Goal: Task Accomplishment & Management: Manage account settings

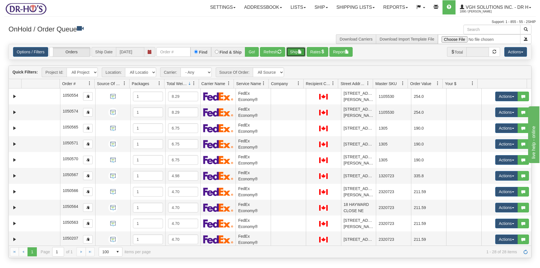
click at [298, 53] on button "Ship" at bounding box center [295, 52] width 19 height 10
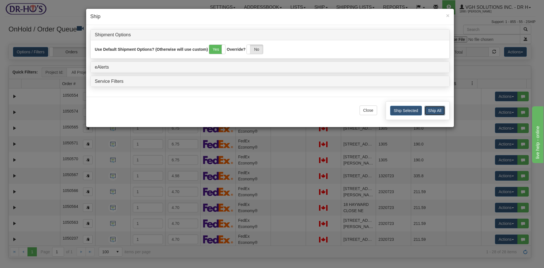
click at [440, 111] on button "Ship All" at bounding box center [435, 111] width 21 height 10
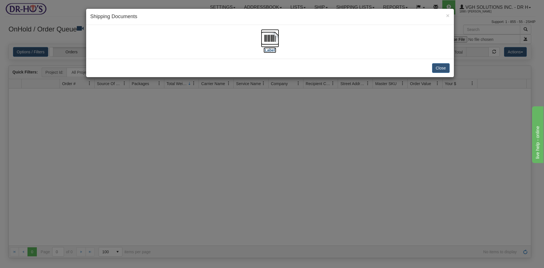
click at [274, 39] on img at bounding box center [270, 38] width 18 height 18
click at [441, 69] on button "Close" at bounding box center [441, 68] width 18 height 10
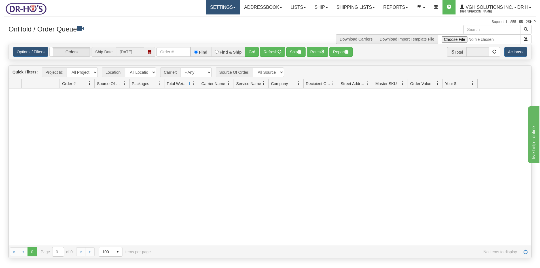
click at [212, 9] on link "Settings" at bounding box center [223, 7] width 34 height 14
click at [203, 18] on span "Shipping Preferences" at bounding box center [208, 20] width 38 height 5
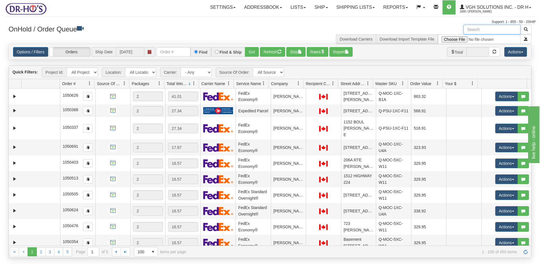
click at [479, 29] on input "text" at bounding box center [492, 30] width 57 height 10
paste input "1206152"
click at [528, 29] on button "button" at bounding box center [525, 30] width 11 height 10
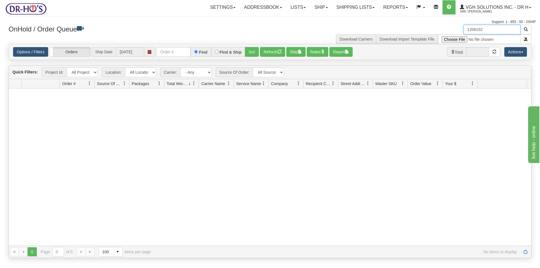
drag, startPoint x: 491, startPoint y: 29, endPoint x: 445, endPoint y: 34, distance: 45.9
click at [445, 34] on div "1206152 Download Carriers Download Import Template File" at bounding box center [403, 34] width 266 height 19
paste input "text"
click at [530, 29] on button "button" at bounding box center [525, 30] width 11 height 10
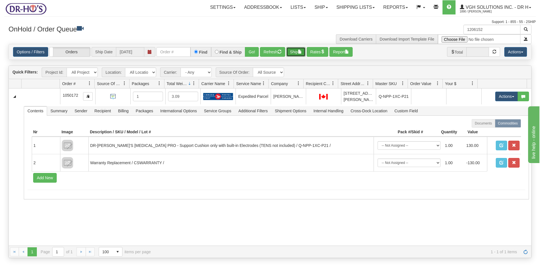
click at [293, 52] on button "Ship" at bounding box center [295, 52] width 19 height 10
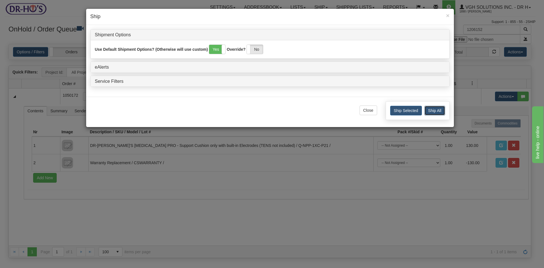
click at [439, 112] on button "Ship All" at bounding box center [435, 111] width 21 height 10
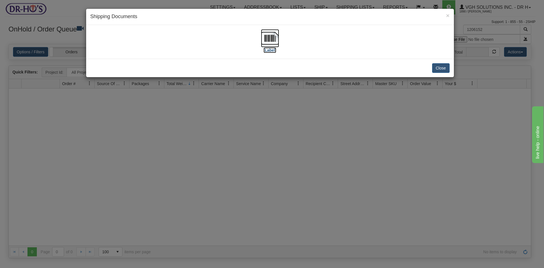
click at [272, 38] on img at bounding box center [270, 38] width 18 height 18
click at [442, 68] on button "Close" at bounding box center [441, 68] width 18 height 10
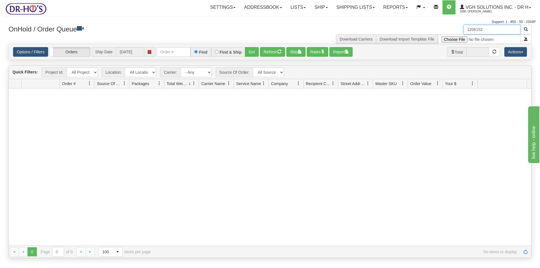
drag, startPoint x: 491, startPoint y: 30, endPoint x: 441, endPoint y: 32, distance: 50.8
click at [441, 32] on div "1206152 Download Carriers Download Import Template File" at bounding box center [403, 34] width 266 height 19
paste input "523"
type input "1206523"
click at [527, 29] on span "button" at bounding box center [526, 29] width 4 height 4
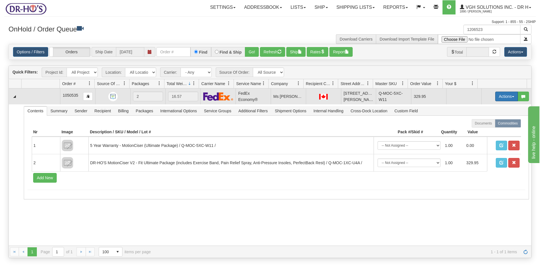
click at [495, 96] on button "Actions" at bounding box center [506, 97] width 23 height 10
click at [483, 107] on span "Open" at bounding box center [485, 107] width 14 height 5
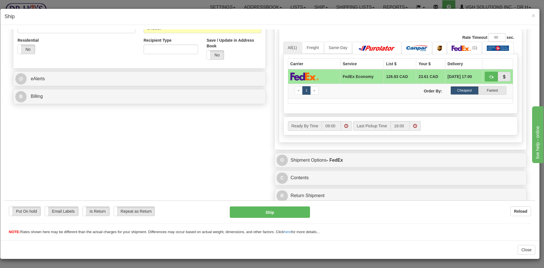
scroll to position [189, 0]
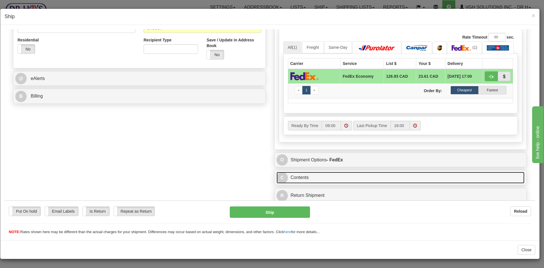
click at [343, 179] on link "C Contents" at bounding box center [401, 178] width 248 height 12
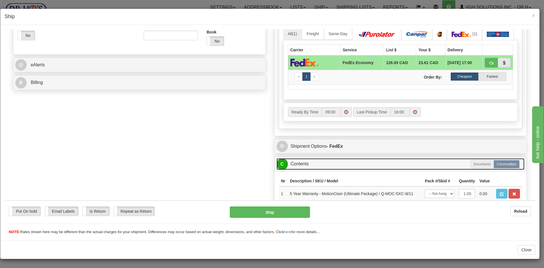
scroll to position [208, 0]
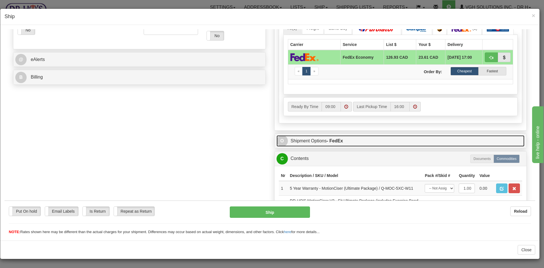
click at [353, 142] on link "O Shipment Options - FedEx" at bounding box center [401, 141] width 248 height 12
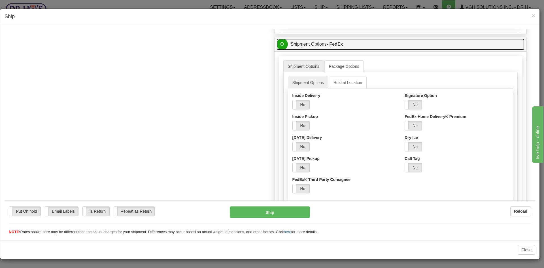
scroll to position [321, 0]
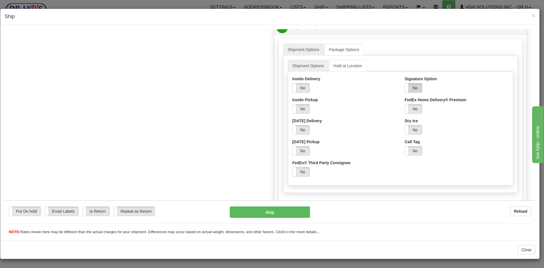
click at [411, 87] on label "No" at bounding box center [413, 87] width 17 height 9
click at [423, 110] on select "Adult Direct Indirect No Signature Required Service Default" at bounding box center [429, 109] width 48 height 10
click at [405, 104] on select "Adult Direct Indirect No Signature Required Service Default" at bounding box center [429, 109] width 48 height 10
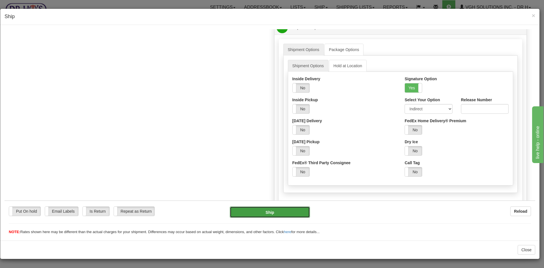
click at [263, 213] on button "Ship" at bounding box center [270, 211] width 80 height 11
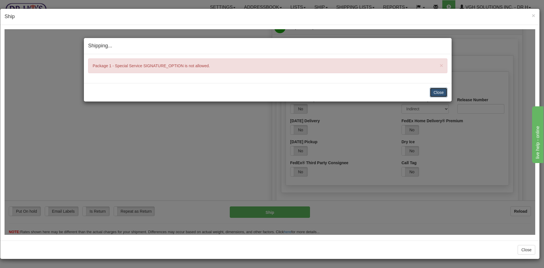
click at [437, 89] on button "Close" at bounding box center [439, 92] width 18 height 10
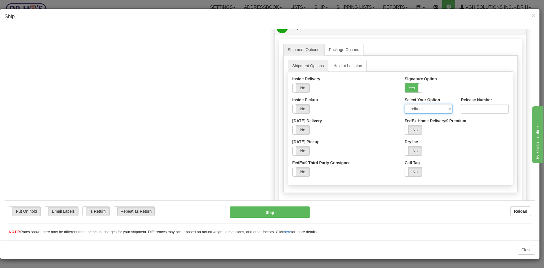
click at [445, 108] on select "Adult Direct Indirect No Signature Required Service Default" at bounding box center [429, 109] width 48 height 10
select select "0"
click at [405, 104] on select "Adult Direct Indirect No Signature Required Service Default" at bounding box center [429, 109] width 48 height 10
click at [260, 212] on button "Ship" at bounding box center [270, 211] width 80 height 11
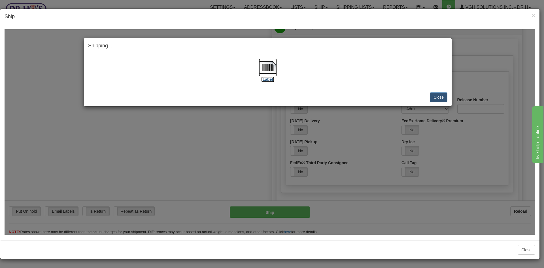
click at [269, 68] on img at bounding box center [268, 67] width 18 height 18
click at [439, 95] on button "Close" at bounding box center [439, 97] width 18 height 10
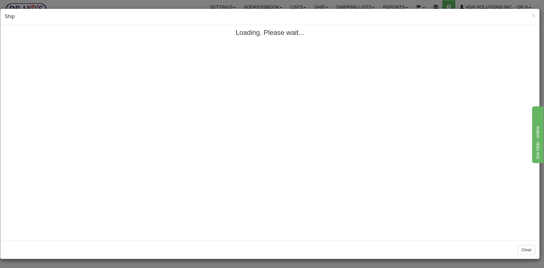
scroll to position [0, 0]
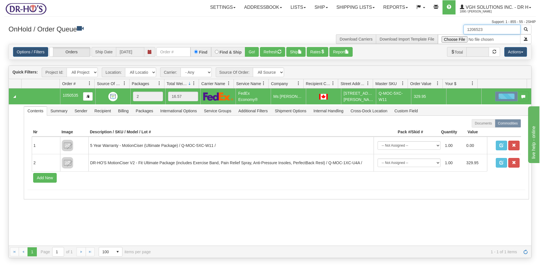
drag, startPoint x: 483, startPoint y: 29, endPoint x: 416, endPoint y: 35, distance: 67.7
click at [416, 34] on div "1206523 Download Carriers Download Import Template File" at bounding box center [403, 34] width 266 height 19
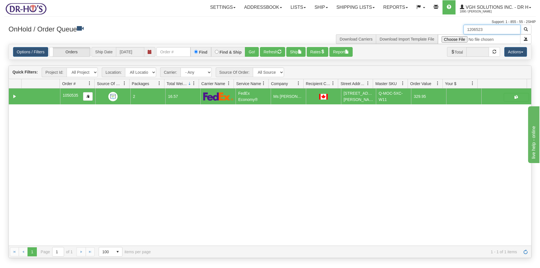
paste input "225791"
type input "225791"
click at [526, 31] on span "button" at bounding box center [526, 29] width 4 height 4
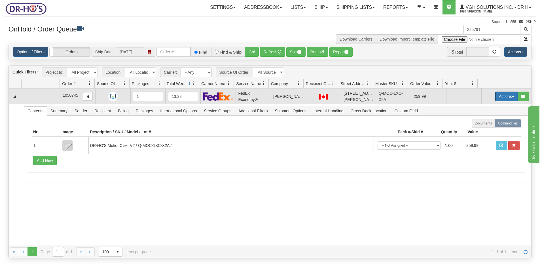
drag, startPoint x: 500, startPoint y: 98, endPoint x: 491, endPoint y: 103, distance: 9.9
click at [500, 97] on button "Actions" at bounding box center [506, 97] width 23 height 10
click at [482, 107] on span "Open" at bounding box center [485, 107] width 14 height 5
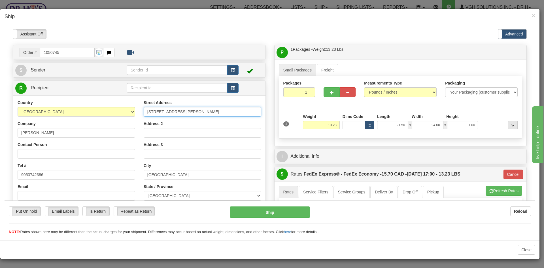
drag, startPoint x: 159, startPoint y: 110, endPoint x: 113, endPoint y: 113, distance: 46.6
click at [113, 113] on div "Country AFGHANISTAN ALAND ISLANDS ALBANIA ALGERIA AMERICAN SAMOA ANDORRA ANGOLA…" at bounding box center [139, 176] width 252 height 153
paste input "112-7810 ETHEL ST"
type input "112-7810 ETHEL ST"
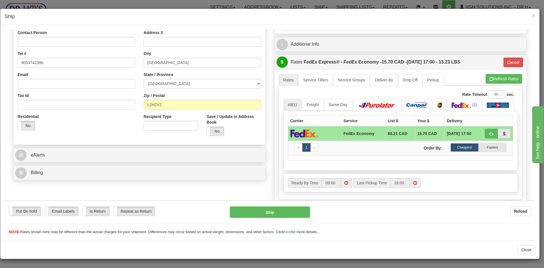
scroll to position [113, 0]
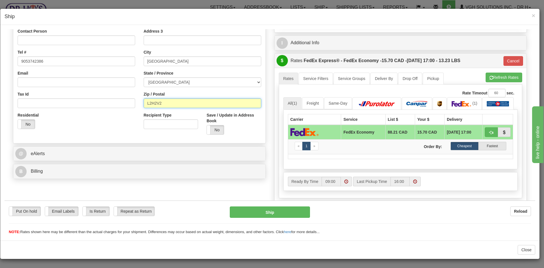
drag, startPoint x: 167, startPoint y: 100, endPoint x: 118, endPoint y: 108, distance: 49.8
click at [118, 108] on div "Country AFGHANISTAN ALAND ISLANDS ALBANIA ALGERIA AMERICAN SAMOA ANDORRA ANGOLA…" at bounding box center [139, 62] width 252 height 153
paste input "text"
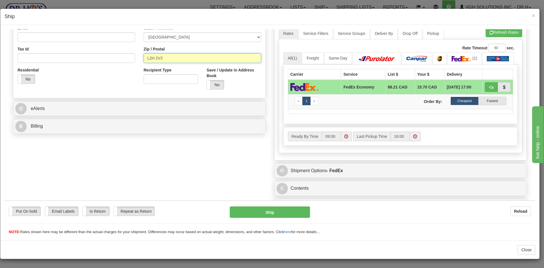
scroll to position [169, 0]
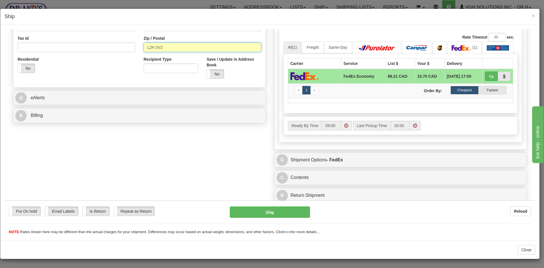
type input "L2H 2V2"
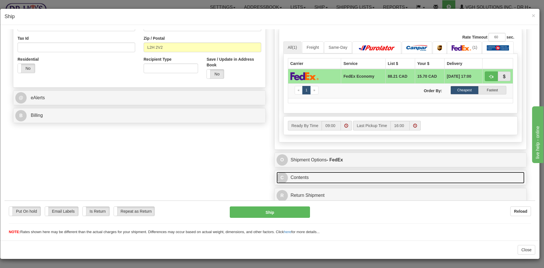
click at [320, 178] on link "C Contents" at bounding box center [401, 178] width 248 height 12
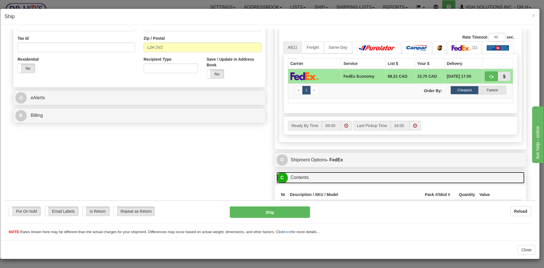
type input "20"
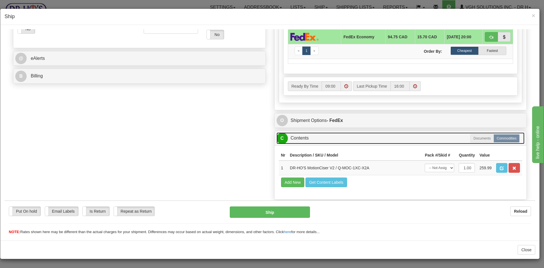
scroll to position [195, 0]
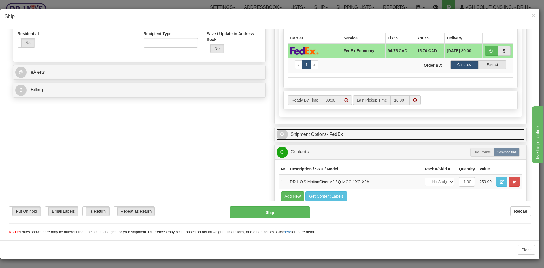
click at [351, 136] on link "O Shipment Options - FedEx" at bounding box center [401, 134] width 248 height 12
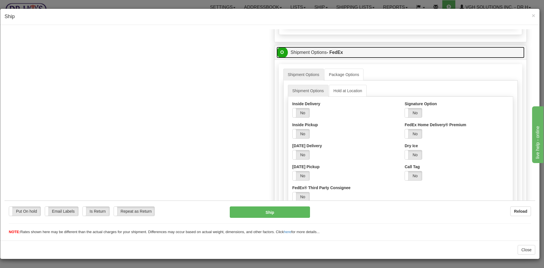
scroll to position [280, 0]
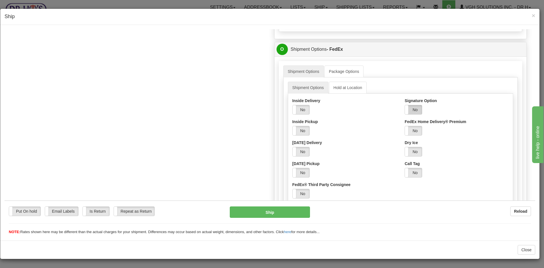
click at [410, 109] on label "No" at bounding box center [413, 109] width 17 height 9
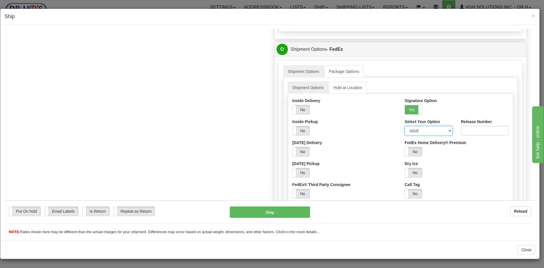
click at [413, 131] on select "Adult Direct Indirect No Signature Required Service Default" at bounding box center [429, 131] width 48 height 10
select select "2"
click at [405, 126] on select "Adult Direct Indirect No Signature Required Service Default" at bounding box center [429, 131] width 48 height 10
click at [266, 215] on button "Ship" at bounding box center [270, 211] width 80 height 11
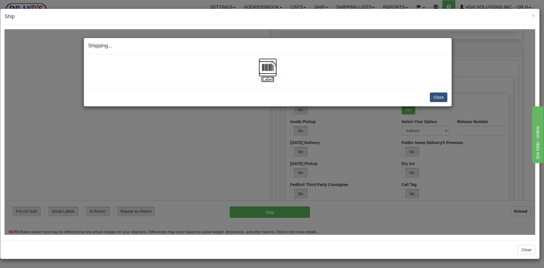
click at [267, 66] on img at bounding box center [268, 67] width 18 height 18
click at [442, 95] on button "Close" at bounding box center [439, 97] width 18 height 10
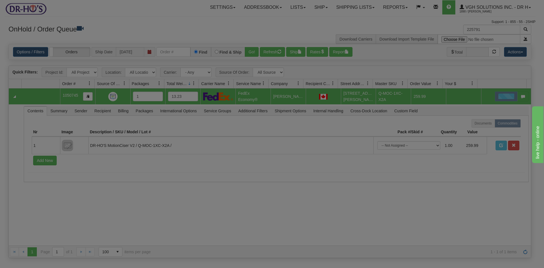
scroll to position [0, 0]
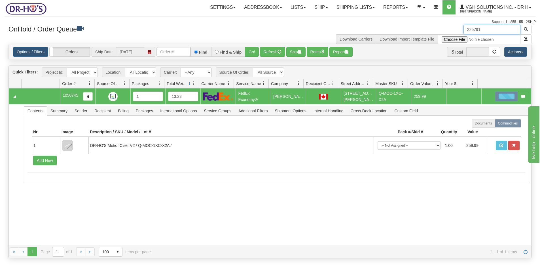
drag, startPoint x: 487, startPoint y: 33, endPoint x: 438, endPoint y: 37, distance: 48.4
click at [438, 37] on div "225791 Download Carriers Download Import Template File" at bounding box center [403, 34] width 266 height 19
paste input "1206420"
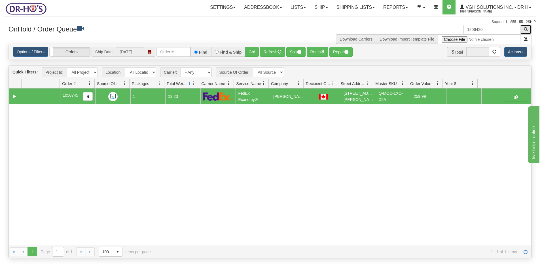
click at [529, 28] on button "button" at bounding box center [525, 30] width 11 height 10
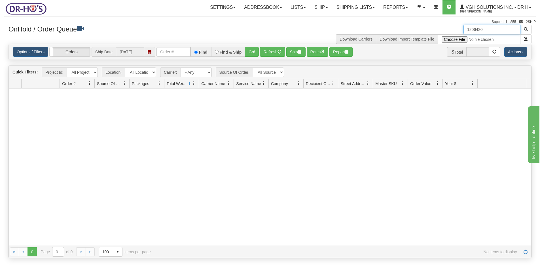
drag, startPoint x: 469, startPoint y: 28, endPoint x: 470, endPoint y: 37, distance: 8.3
click at [469, 30] on input "1206420" at bounding box center [492, 30] width 57 height 10
drag, startPoint x: 499, startPoint y: 29, endPoint x: 396, endPoint y: 39, distance: 103.6
click at [396, 39] on div "1206420 Download Carriers Download Import Template File" at bounding box center [403, 34] width 266 height 19
paste input "07"
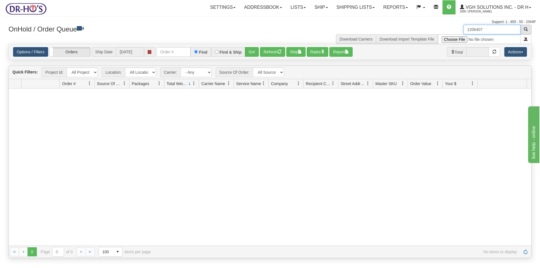
type input "1206407"
click at [525, 30] on span "button" at bounding box center [526, 29] width 4 height 4
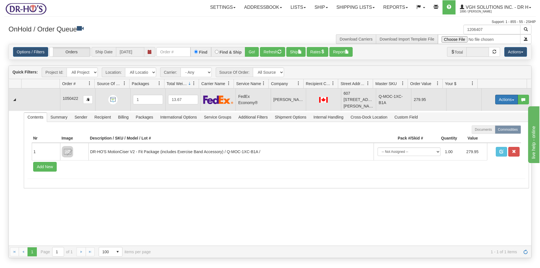
drag, startPoint x: 499, startPoint y: 96, endPoint x: 496, endPoint y: 99, distance: 4.7
click at [499, 96] on button "Actions" at bounding box center [506, 100] width 23 height 10
click at [481, 108] on span "Open" at bounding box center [485, 110] width 14 height 5
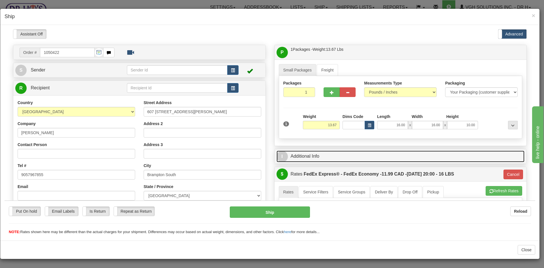
click at [337, 160] on link "I Additional Info" at bounding box center [401, 156] width 248 height 12
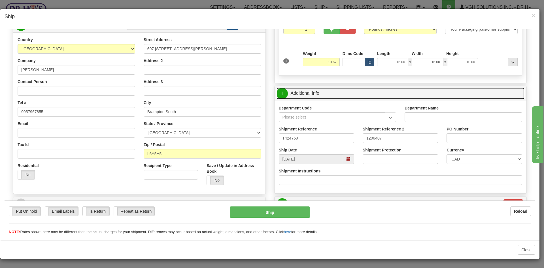
scroll to position [28, 0]
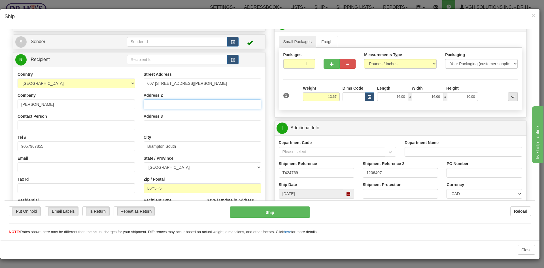
click at [160, 106] on input "Address 2" at bounding box center [203, 104] width 118 height 10
paste input "buzzer 174"
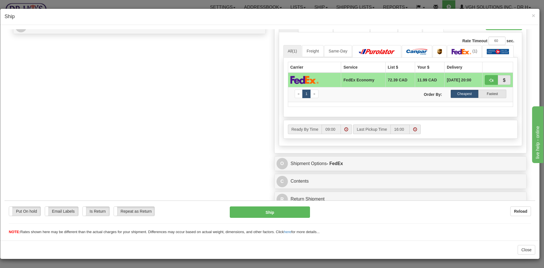
scroll to position [262, 0]
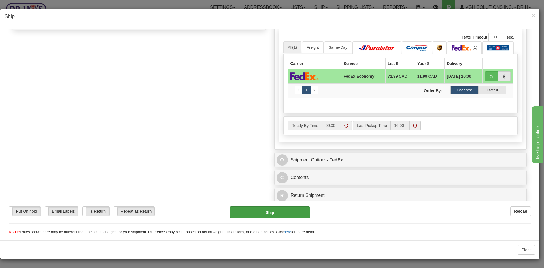
type input "buzzer 174"
click at [274, 210] on button "Ship" at bounding box center [270, 211] width 80 height 11
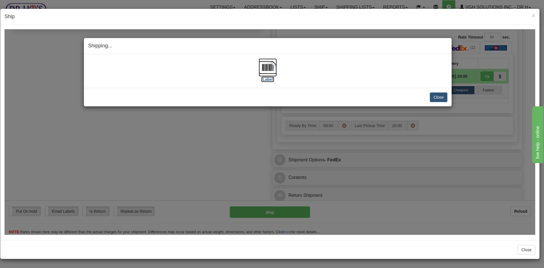
click at [272, 68] on img at bounding box center [268, 67] width 18 height 18
click at [443, 97] on button "Close" at bounding box center [439, 97] width 18 height 10
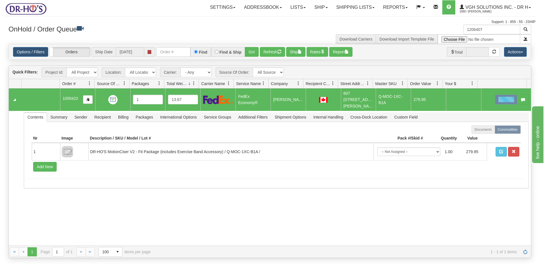
scroll to position [0, 0]
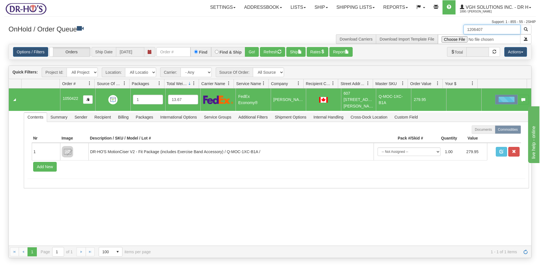
drag, startPoint x: 491, startPoint y: 31, endPoint x: 427, endPoint y: 36, distance: 63.7
click at [427, 36] on div "1206407 Download Carriers Download Import Template File" at bounding box center [403, 34] width 266 height 19
paste input "5"
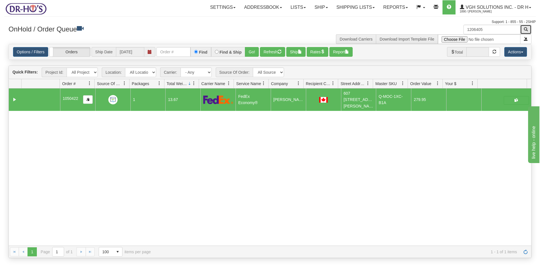
click at [527, 29] on span "button" at bounding box center [526, 29] width 4 height 4
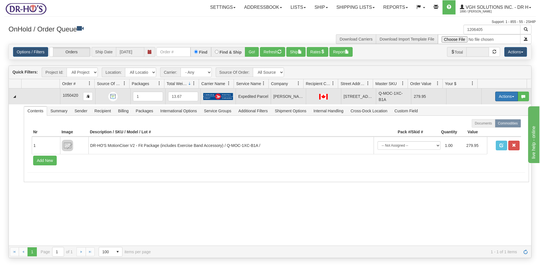
click at [497, 96] on button "Actions" at bounding box center [506, 97] width 23 height 10
click at [479, 108] on span "Open" at bounding box center [485, 107] width 14 height 5
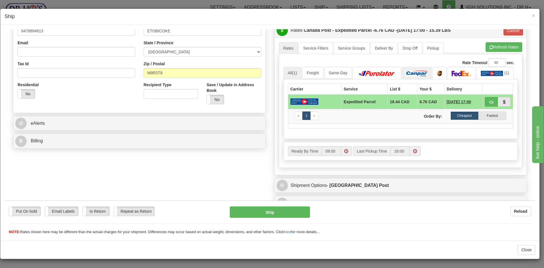
scroll to position [169, 0]
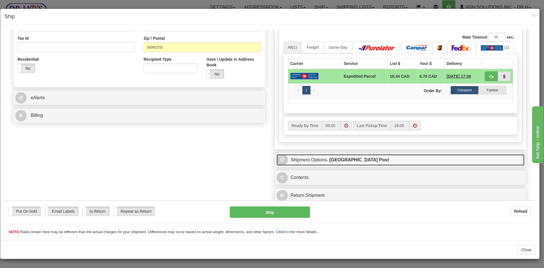
click at [388, 156] on link "O Shipment Options - [GEOGRAPHIC_DATA] Post" at bounding box center [401, 160] width 248 height 12
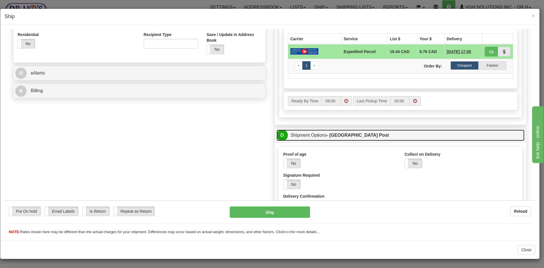
scroll to position [226, 0]
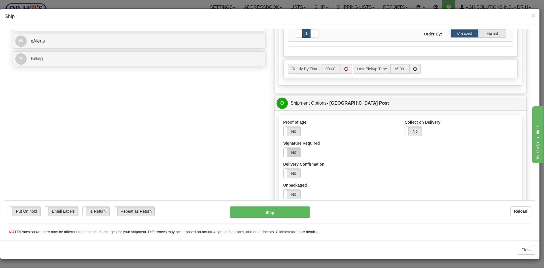
click at [288, 151] on label "No" at bounding box center [292, 151] width 17 height 9
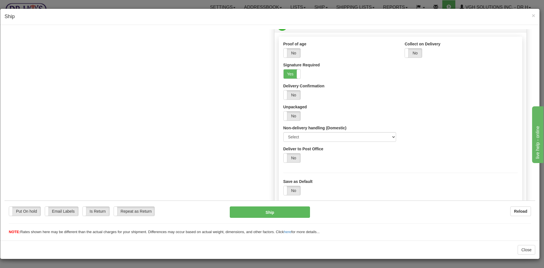
scroll to position [311, 0]
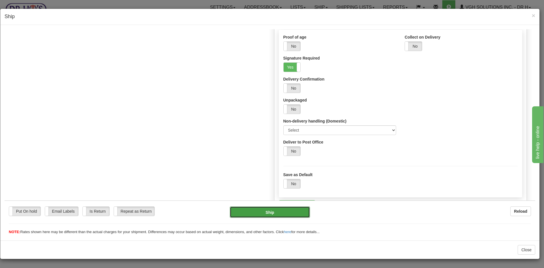
click at [271, 212] on button "Ship" at bounding box center [270, 211] width 80 height 11
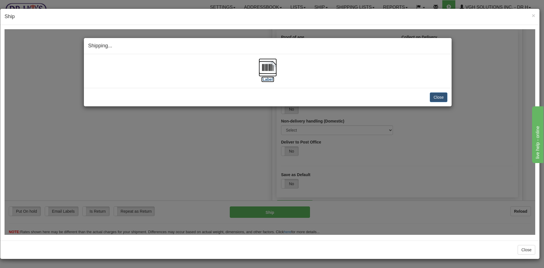
click at [268, 67] on img at bounding box center [268, 67] width 18 height 18
click at [437, 97] on button "Close" at bounding box center [439, 97] width 18 height 10
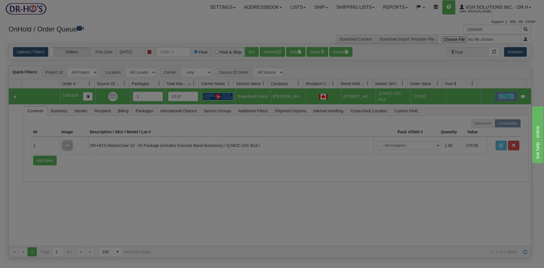
scroll to position [0, 0]
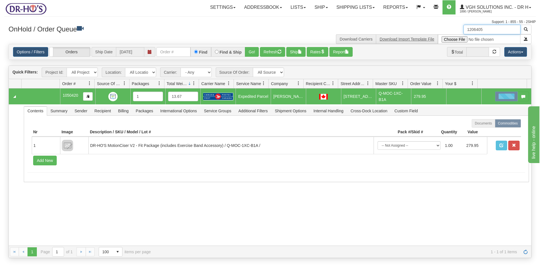
drag, startPoint x: 489, startPoint y: 29, endPoint x: 406, endPoint y: 40, distance: 83.0
click at [407, 40] on div "1206405 Download Carriers Download Import Template File" at bounding box center [403, 34] width 266 height 19
paste input "351"
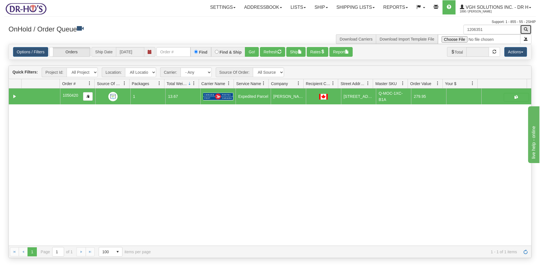
click at [525, 28] on span "button" at bounding box center [526, 29] width 4 height 4
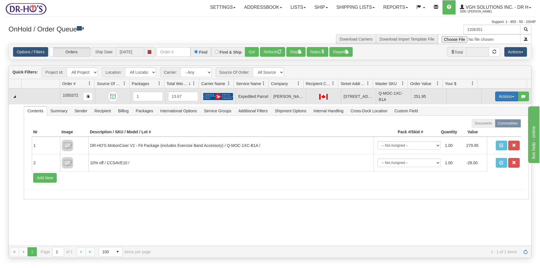
click at [498, 96] on button "Actions" at bounding box center [506, 97] width 23 height 10
click at [479, 108] on span "Open" at bounding box center [485, 107] width 14 height 5
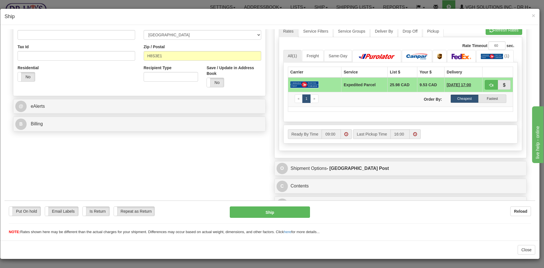
scroll to position [169, 0]
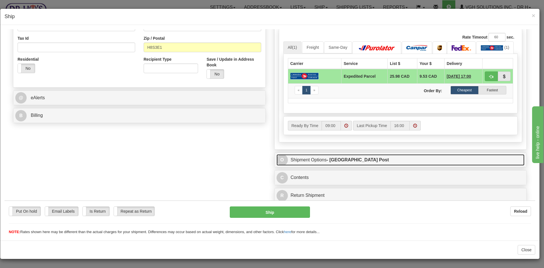
click at [295, 162] on link "O Shipment Options - [GEOGRAPHIC_DATA] Post" at bounding box center [401, 160] width 248 height 12
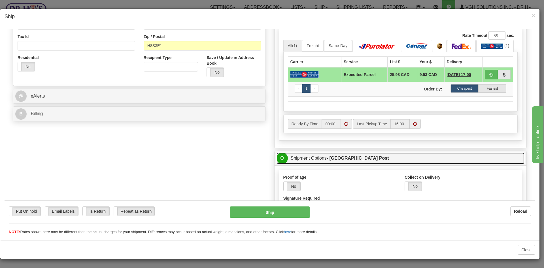
scroll to position [226, 0]
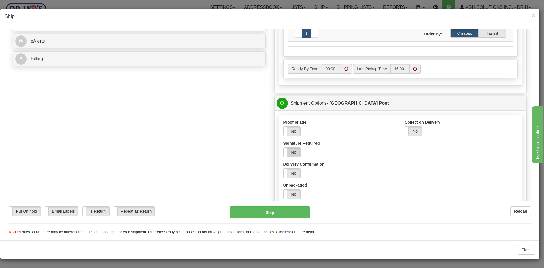
click at [294, 152] on label "No" at bounding box center [292, 151] width 17 height 9
click at [267, 210] on button "Ship" at bounding box center [270, 211] width 80 height 11
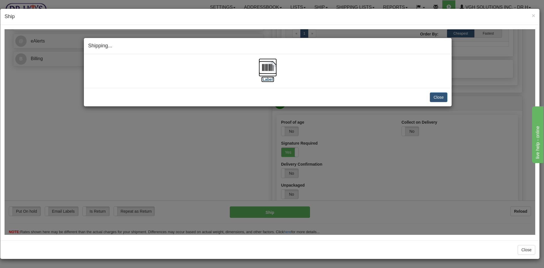
click at [271, 68] on img at bounding box center [268, 67] width 18 height 18
click at [436, 94] on button "Close" at bounding box center [439, 97] width 18 height 10
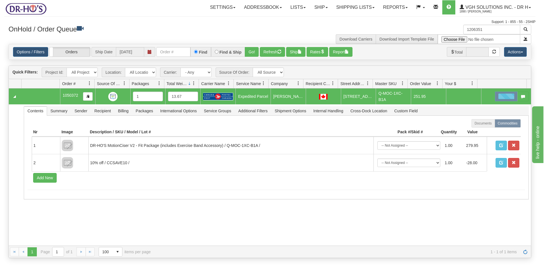
scroll to position [0, 0]
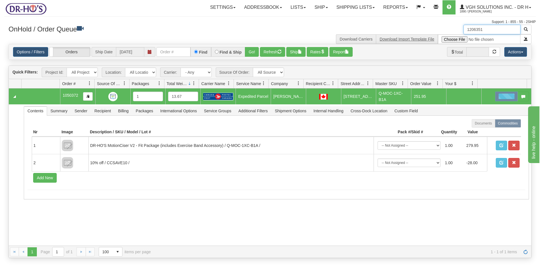
drag, startPoint x: 485, startPoint y: 29, endPoint x: 425, endPoint y: 39, distance: 60.8
click at [425, 39] on div "1206351 Download Carriers Download Import Template File" at bounding box center [403, 34] width 266 height 19
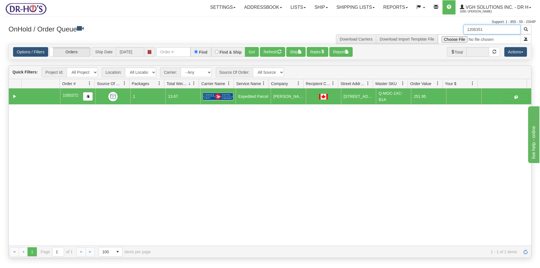
paste input "25"
type input "1206325"
click at [527, 28] on span "button" at bounding box center [526, 29] width 4 height 4
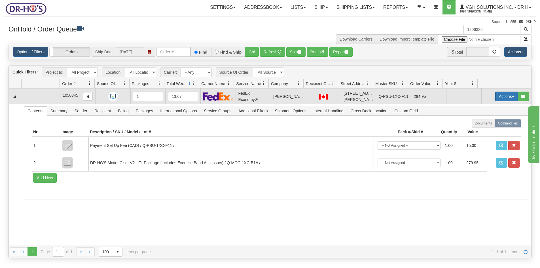
drag, startPoint x: 495, startPoint y: 98, endPoint x: 487, endPoint y: 94, distance: 9.0
click at [495, 98] on button "Actions" at bounding box center [506, 97] width 23 height 10
click at [478, 109] on span "Open" at bounding box center [485, 107] width 14 height 5
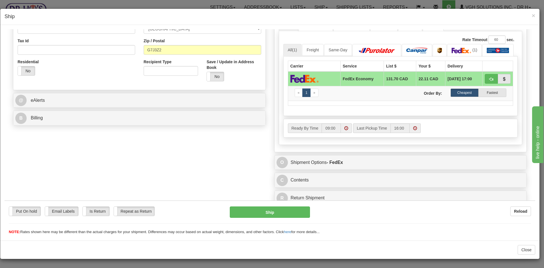
scroll to position [169, 0]
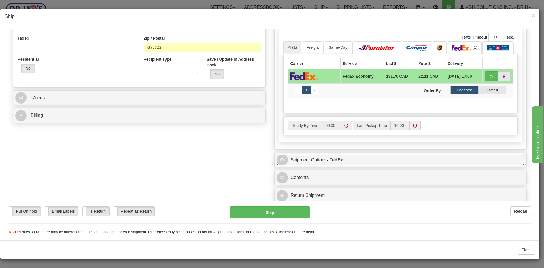
click at [354, 160] on link "O Shipment Options - FedEx" at bounding box center [401, 160] width 248 height 12
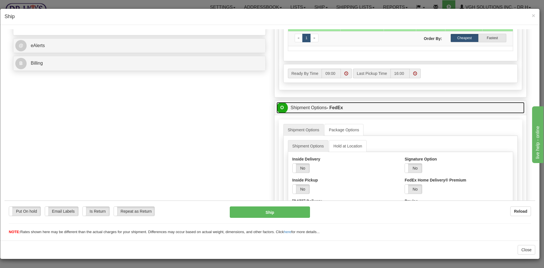
scroll to position [226, 0]
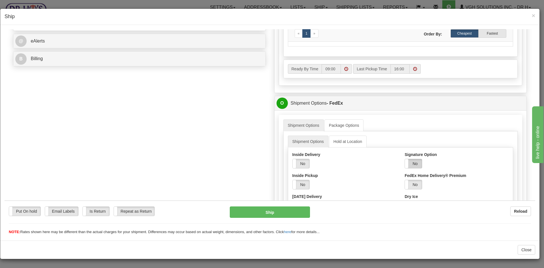
click at [415, 162] on label "No" at bounding box center [413, 163] width 17 height 9
click at [415, 186] on select "Adult Direct Indirect No Signature Required Service Default" at bounding box center [429, 184] width 48 height 10
click at [405, 179] on select "Adult Direct Indirect No Signature Required Service Default" at bounding box center [429, 184] width 48 height 10
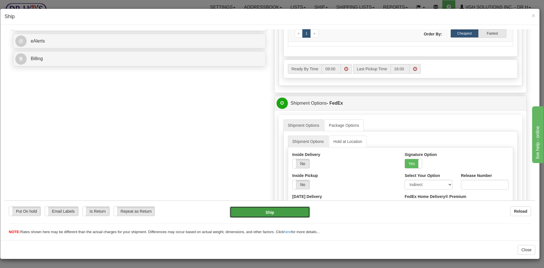
click at [284, 213] on button "Ship" at bounding box center [270, 211] width 80 height 11
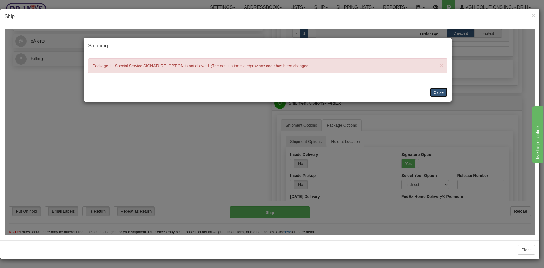
click at [443, 94] on button "Close" at bounding box center [439, 92] width 18 height 10
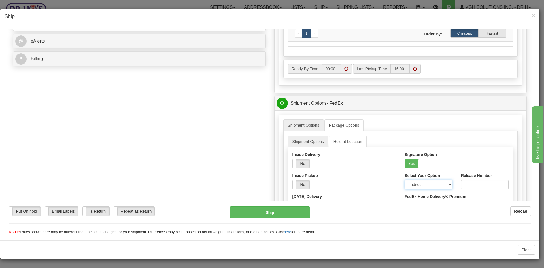
click at [443, 185] on select "Adult Direct Indirect No Signature Required Service Default" at bounding box center [429, 184] width 48 height 10
select select "0"
click at [405, 179] on select "Adult Direct Indirect No Signature Required Service Default" at bounding box center [429, 184] width 48 height 10
click at [275, 215] on button "Ship" at bounding box center [270, 211] width 80 height 11
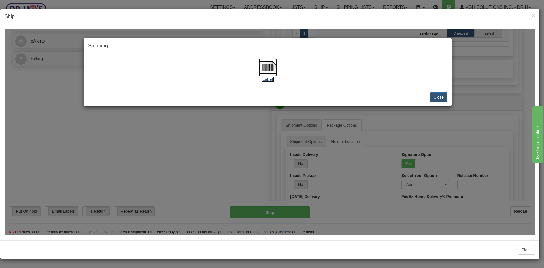
click at [271, 69] on img at bounding box center [268, 67] width 18 height 18
click at [437, 95] on button "Close" at bounding box center [439, 97] width 18 height 10
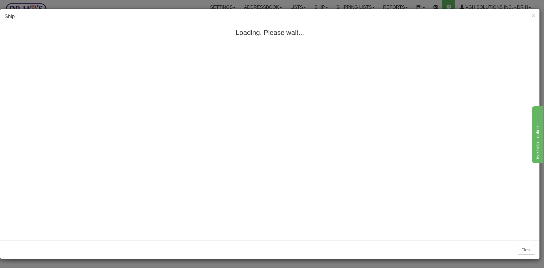
scroll to position [0, 0]
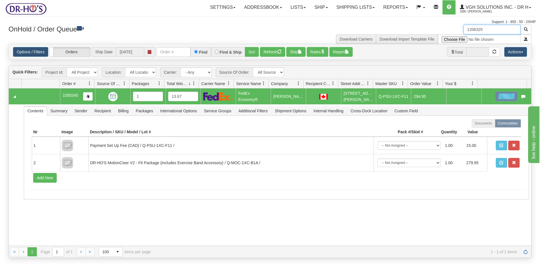
drag, startPoint x: 495, startPoint y: 31, endPoint x: 443, endPoint y: 31, distance: 52.2
click at [443, 31] on div "1206325 Download Carriers Download Import Template File" at bounding box center [403, 34] width 266 height 19
paste input "27"
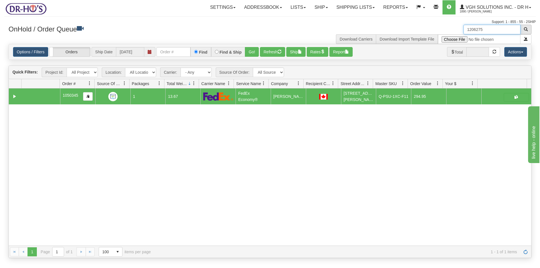
type input "1206275"
click at [526, 28] on span "button" at bounding box center [526, 29] width 4 height 4
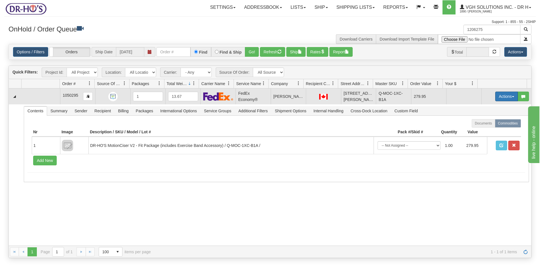
click at [501, 97] on button "Actions" at bounding box center [506, 97] width 23 height 10
click at [483, 107] on span "Open" at bounding box center [485, 107] width 14 height 5
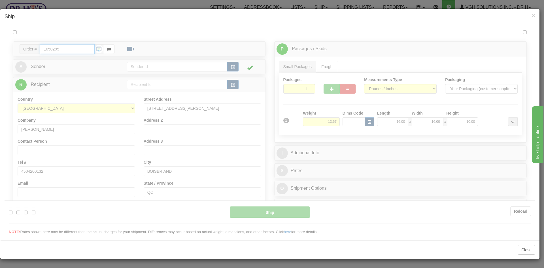
type input "20"
type input "09:00"
type input "16:00"
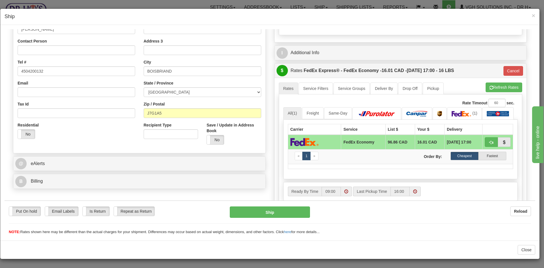
scroll to position [169, 0]
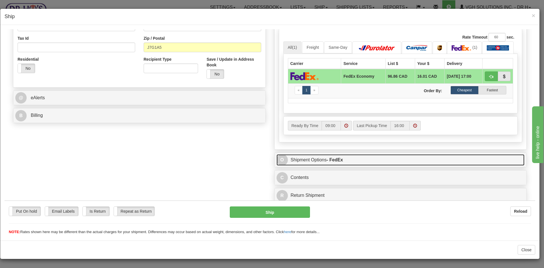
click at [369, 157] on link "O Shipment Options - FedEx" at bounding box center [401, 160] width 248 height 12
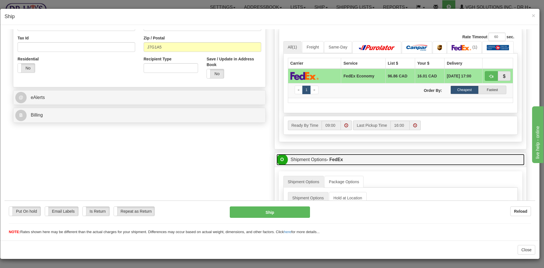
scroll to position [254, 0]
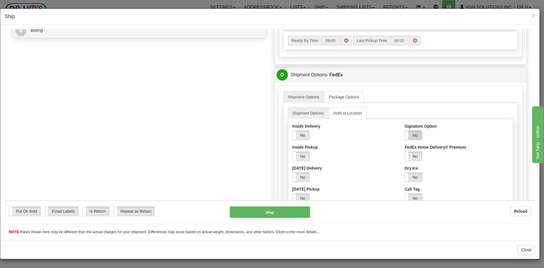
click at [409, 133] on label "No" at bounding box center [413, 134] width 17 height 9
click at [424, 157] on select "Adult Direct Indirect No Signature Required Service Default" at bounding box center [429, 156] width 48 height 10
click at [405, 151] on select "Adult Direct Indirect No Signature Required Service Default" at bounding box center [429, 156] width 48 height 10
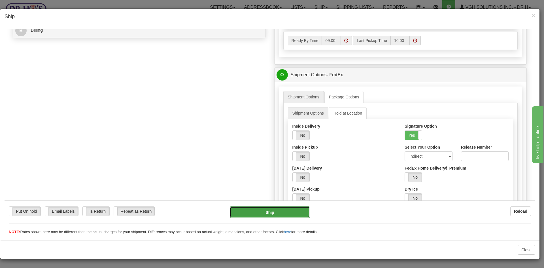
click at [273, 210] on button "Ship" at bounding box center [270, 211] width 80 height 11
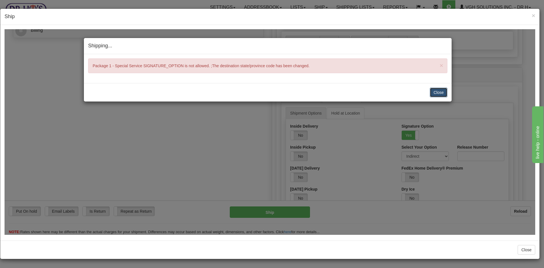
click at [438, 90] on button "Close" at bounding box center [439, 92] width 18 height 10
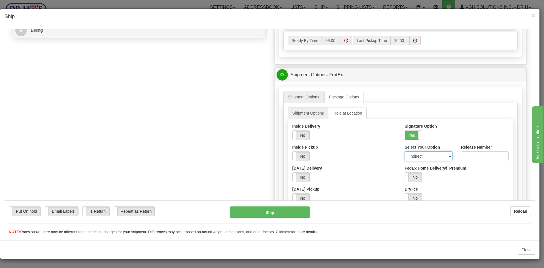
click at [429, 156] on select "Adult Direct Indirect No Signature Required Service Default" at bounding box center [429, 156] width 48 height 10
select select "0"
click at [405, 151] on select "Adult Direct Indirect No Signature Required Service Default" at bounding box center [429, 156] width 48 height 10
click at [261, 210] on button "Ship" at bounding box center [270, 211] width 80 height 11
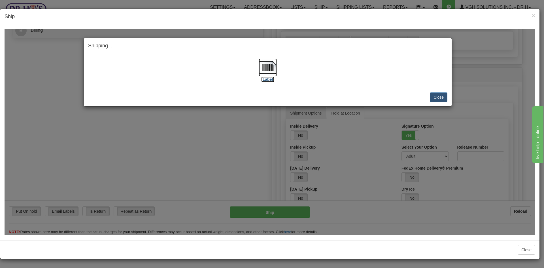
click at [270, 64] on img at bounding box center [268, 67] width 18 height 18
click at [441, 98] on button "Close" at bounding box center [439, 97] width 18 height 10
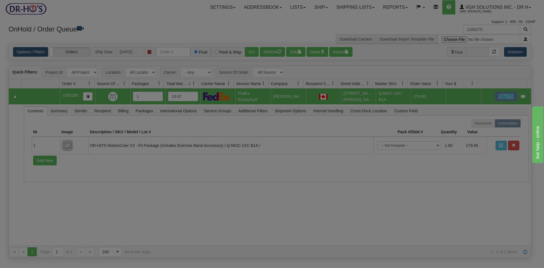
scroll to position [0, 0]
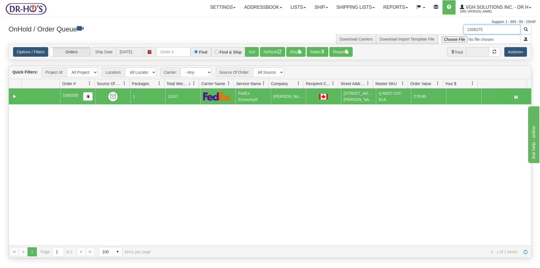
drag, startPoint x: 487, startPoint y: 31, endPoint x: 435, endPoint y: 36, distance: 52.8
click at [435, 36] on div "1206275 Download Carriers Download Import Template File" at bounding box center [403, 34] width 266 height 19
paste input "49"
type input "1206249"
click at [523, 29] on button "button" at bounding box center [525, 30] width 11 height 10
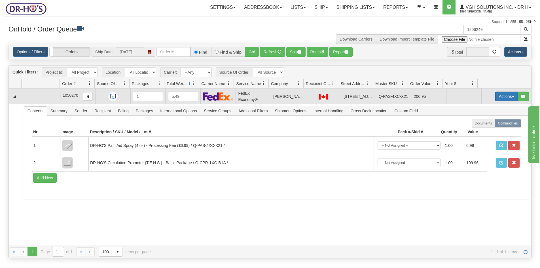
click at [500, 96] on button "Actions" at bounding box center [506, 97] width 23 height 10
click at [485, 109] on span "Open" at bounding box center [485, 107] width 14 height 5
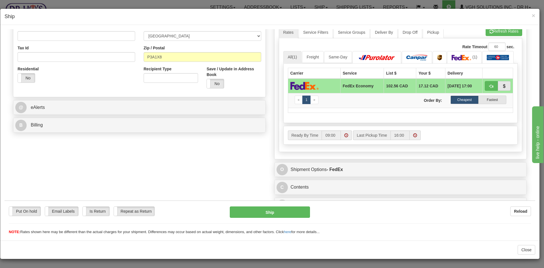
scroll to position [169, 0]
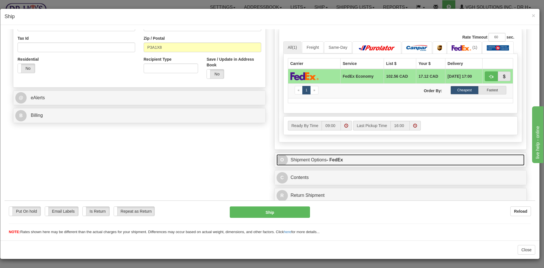
click at [409, 163] on link "O Shipment Options - FedEx" at bounding box center [401, 160] width 248 height 12
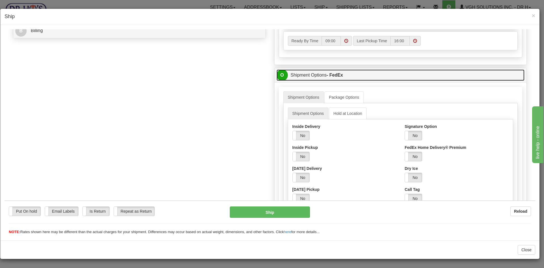
scroll to position [254, 0]
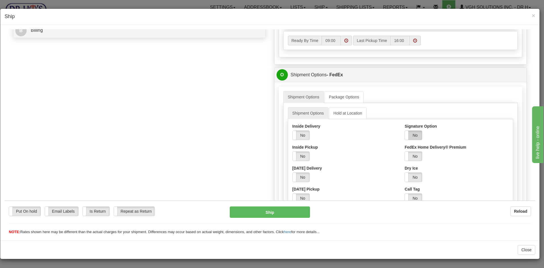
click at [409, 135] on label "No" at bounding box center [413, 134] width 17 height 9
click at [420, 155] on select "Adult Direct Indirect No Signature Required Service Default" at bounding box center [429, 156] width 48 height 10
click at [405, 151] on select "Adult Direct Indirect No Signature Required Service Default" at bounding box center [429, 156] width 48 height 10
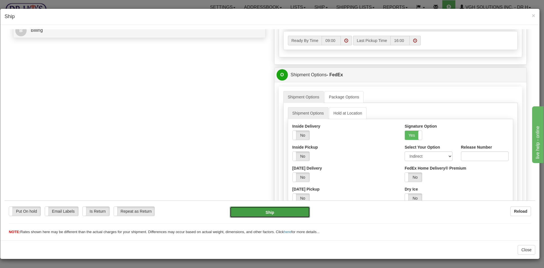
click at [280, 215] on button "Ship" at bounding box center [270, 211] width 80 height 11
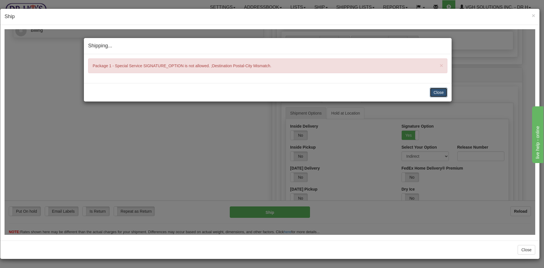
click at [441, 89] on button "Close" at bounding box center [439, 92] width 18 height 10
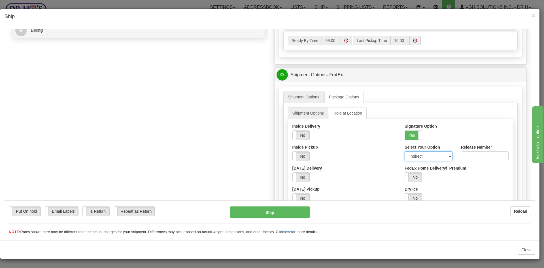
click at [447, 157] on select "Adult Direct Indirect No Signature Required Service Default" at bounding box center [429, 156] width 48 height 10
select select "0"
click at [405, 151] on select "Adult Direct Indirect No Signature Required Service Default" at bounding box center [429, 156] width 48 height 10
click at [269, 209] on button "Ship" at bounding box center [270, 211] width 80 height 11
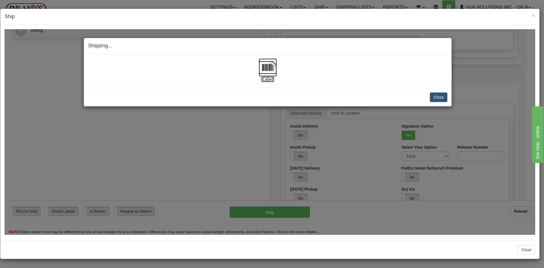
click at [269, 68] on img at bounding box center [268, 67] width 18 height 18
click at [440, 97] on button "Close" at bounding box center [439, 97] width 18 height 10
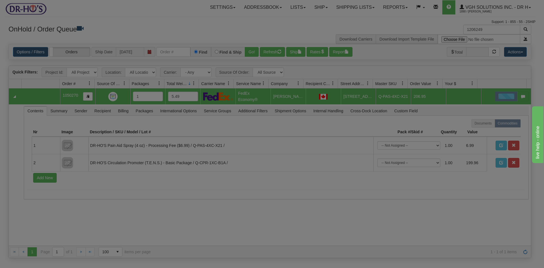
scroll to position [0, 0]
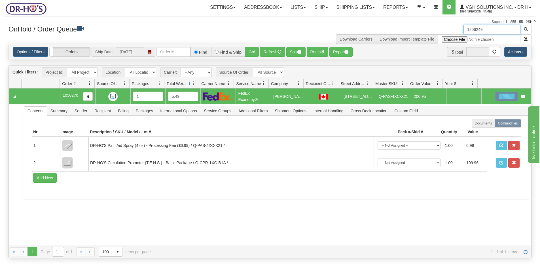
drag, startPoint x: 489, startPoint y: 28, endPoint x: 434, endPoint y: 34, distance: 55.1
click at [434, 34] on div "1206249 Download Carriers Download Import Template File" at bounding box center [403, 34] width 266 height 19
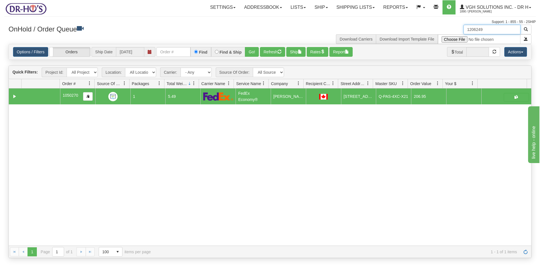
paste input "165"
type input "1206165"
click at [528, 28] on button "button" at bounding box center [525, 30] width 11 height 10
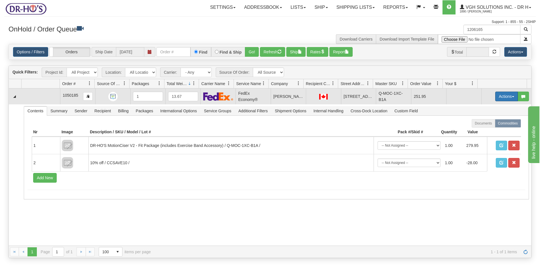
drag, startPoint x: 500, startPoint y: 96, endPoint x: 491, endPoint y: 103, distance: 11.7
click at [500, 96] on button "Actions" at bounding box center [506, 97] width 23 height 10
click at [479, 109] on span "Open" at bounding box center [485, 107] width 14 height 5
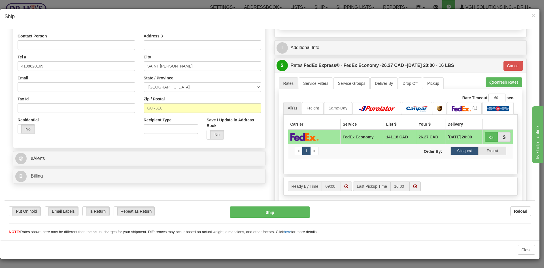
scroll to position [169, 0]
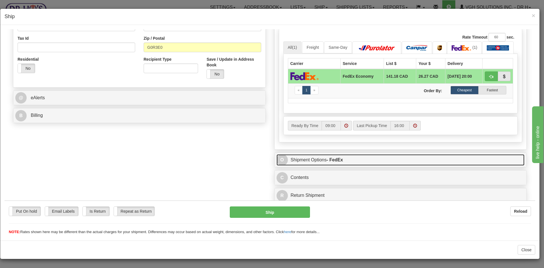
click at [370, 157] on link "O Shipment Options - FedEx" at bounding box center [401, 160] width 248 height 12
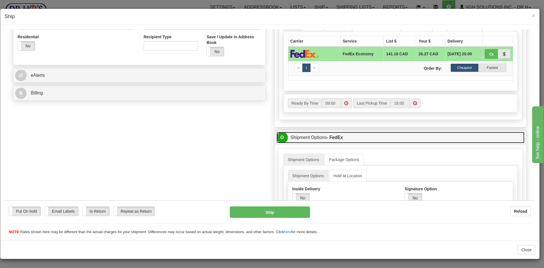
scroll to position [226, 0]
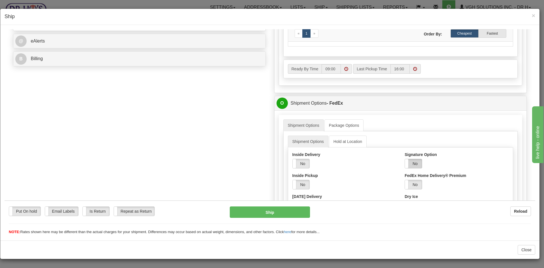
click at [409, 164] on label "No" at bounding box center [413, 163] width 17 height 9
click at [445, 184] on select "Adult Direct Indirect No Signature Required Service Default" at bounding box center [429, 184] width 48 height 10
select select "2"
click at [405, 179] on select "Adult Direct Indirect No Signature Required Service Default" at bounding box center [429, 184] width 48 height 10
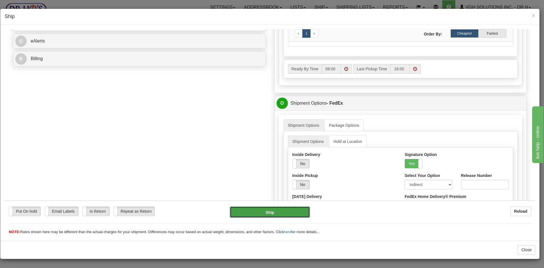
click at [279, 212] on button "Ship" at bounding box center [270, 211] width 80 height 11
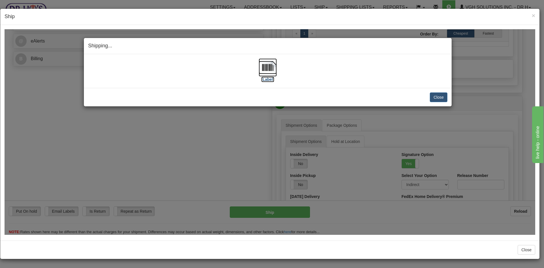
click at [267, 67] on img at bounding box center [268, 67] width 18 height 18
click at [440, 97] on button "Close" at bounding box center [439, 97] width 18 height 10
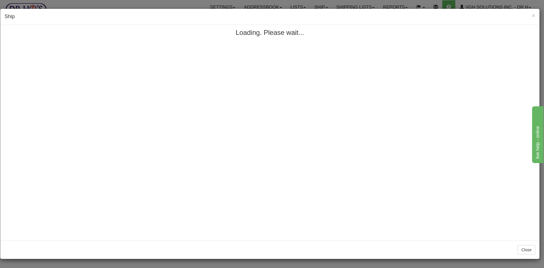
scroll to position [0, 0]
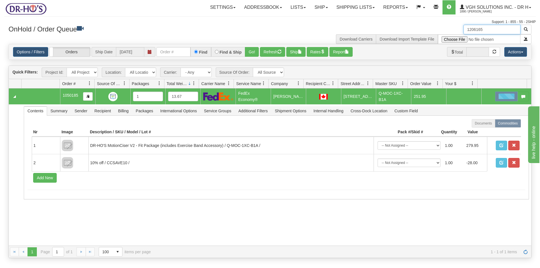
drag, startPoint x: 477, startPoint y: 30, endPoint x: 421, endPoint y: 34, distance: 55.7
click at [421, 34] on div "1206165 Download Carriers Download Import Template File" at bounding box center [403, 34] width 266 height 19
paste input "19"
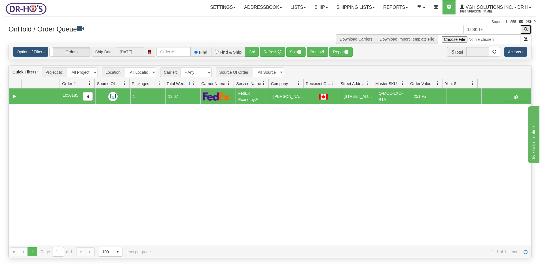
click at [523, 29] on button "button" at bounding box center [525, 30] width 11 height 10
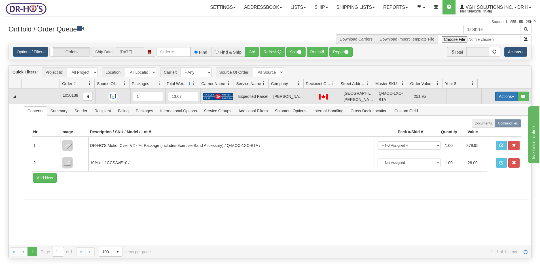
click at [495, 96] on button "Actions" at bounding box center [506, 97] width 23 height 10
click at [478, 109] on span "Open" at bounding box center [485, 107] width 14 height 5
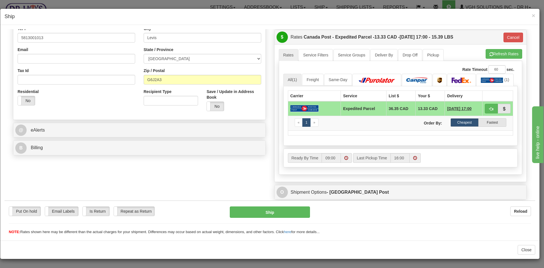
scroll to position [169, 0]
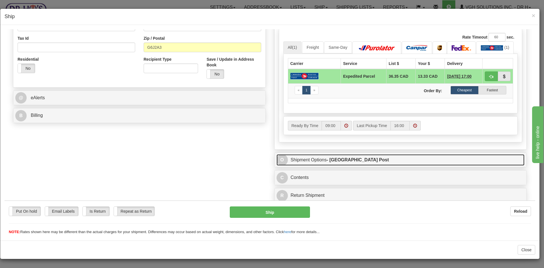
click at [389, 160] on link "O Shipment Options - [GEOGRAPHIC_DATA] Post" at bounding box center [401, 160] width 248 height 12
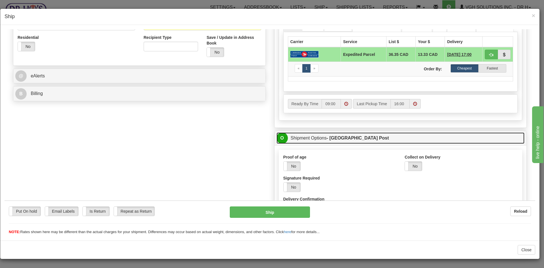
scroll to position [198, 0]
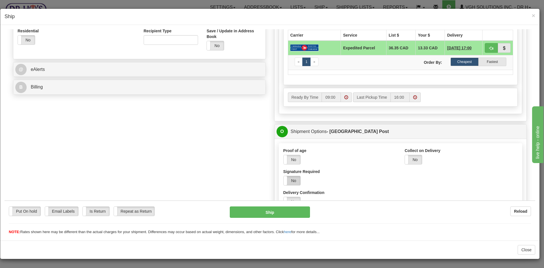
click at [293, 181] on label "No" at bounding box center [292, 180] width 17 height 9
click at [278, 213] on button "Ship" at bounding box center [270, 211] width 80 height 11
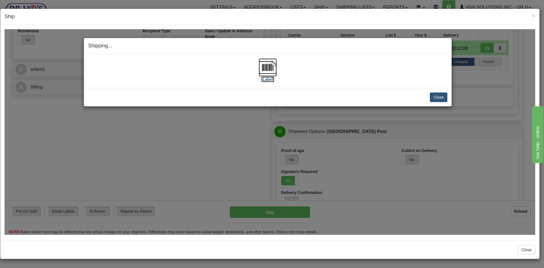
click at [266, 65] on img at bounding box center [268, 67] width 18 height 18
click at [435, 98] on button "Close" at bounding box center [439, 97] width 18 height 10
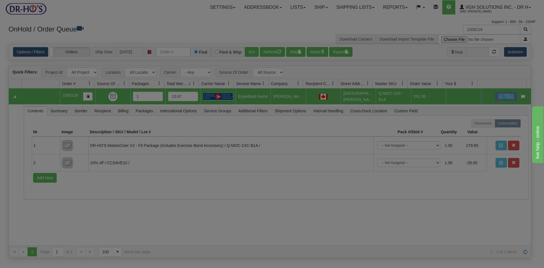
scroll to position [0, 0]
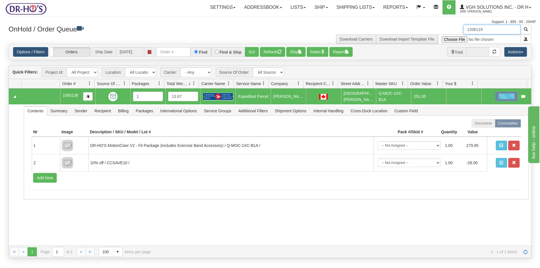
drag, startPoint x: 465, startPoint y: 30, endPoint x: 443, endPoint y: 30, distance: 22.7
click at [443, 30] on div "1206119 Download Carriers Download Import Template File" at bounding box center [403, 34] width 266 height 19
paste input "225643"
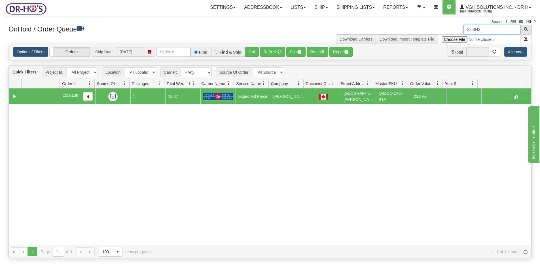
type input "225643"
click at [528, 28] on button "button" at bounding box center [525, 30] width 11 height 10
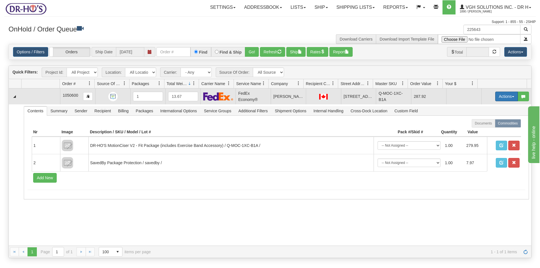
click at [501, 95] on button "Actions" at bounding box center [506, 97] width 23 height 10
click at [478, 106] on span "Open" at bounding box center [485, 107] width 14 height 5
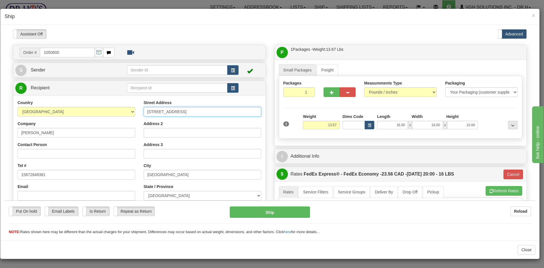
drag, startPoint x: 196, startPoint y: 109, endPoint x: 115, endPoint y: 113, distance: 81.2
click at [115, 113] on div "Country AFGHANISTAN ALAND ISLANDS ALBANIA ALGERIA AMERICAN SAMOA ANDORRA ANGOLA…" at bounding box center [139, 176] width 252 height 153
paste input "1102-4 Kingsland Close SE"
type input "1102-4 Kingsland Close SE"
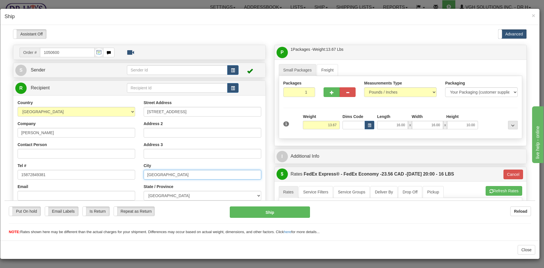
drag, startPoint x: 169, startPoint y: 175, endPoint x: 121, endPoint y: 176, distance: 47.9
click at [121, 176] on div "Country AFGHANISTAN ALAND ISLANDS ALBANIA ALGERIA AMERICAN SAMOA ANDORRA ANGOLA…" at bounding box center [139, 176] width 252 height 153
paste input "Airdrie"
type input "Airdrie"
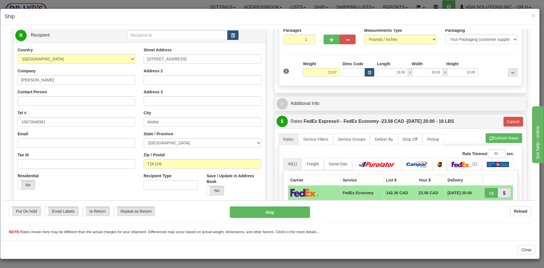
scroll to position [57, 0]
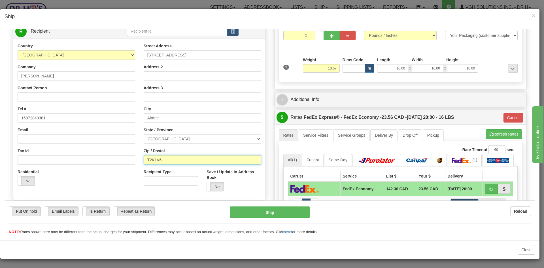
drag, startPoint x: 167, startPoint y: 158, endPoint x: 129, endPoint y: 164, distance: 38.9
click at [129, 164] on div "Country AFGHANISTAN ALAND ISLANDS ALBANIA ALGERIA AMERICAN SAMOA ANDORRA ANGOLA…" at bounding box center [139, 119] width 252 height 153
paste input "4A 0J3"
type input "T4A 0J3"
type input "20"
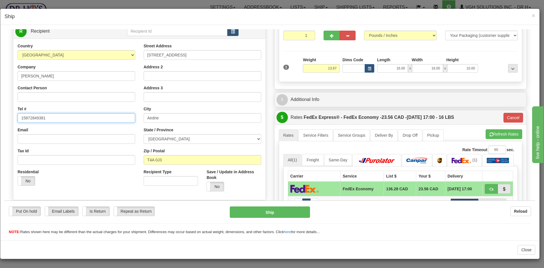
paste input "587-581-8760."
drag, startPoint x: 44, startPoint y: 120, endPoint x: -5, endPoint y: 125, distance: 49.3
click at [5, 125] on html "Please wait... Attention! Ok Add to Bidding... Preview Custom Documents Preview…" at bounding box center [270, 75] width 531 height 206
click at [54, 119] on input "587-581-8760." at bounding box center [77, 118] width 118 height 10
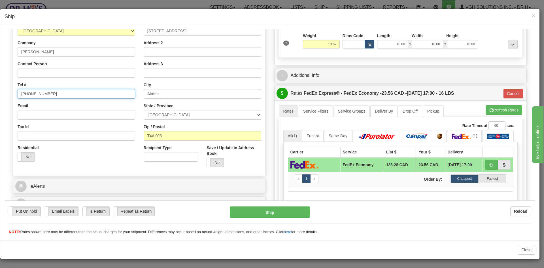
scroll to position [169, 0]
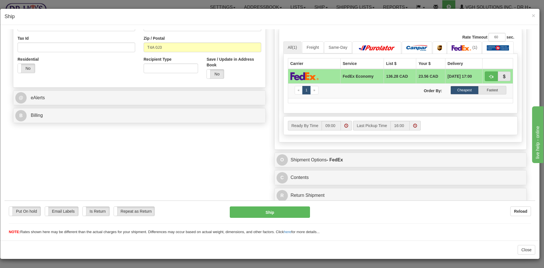
type input "587-581-8760"
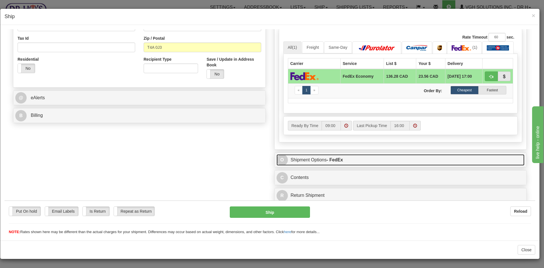
click at [371, 161] on link "O Shipment Options - FedEx" at bounding box center [401, 160] width 248 height 12
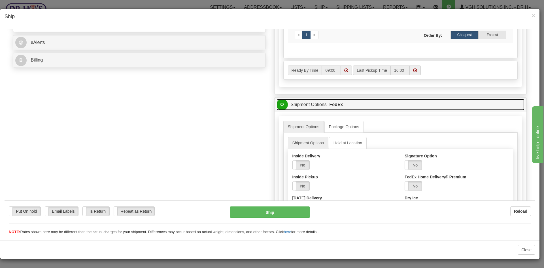
scroll to position [226, 0]
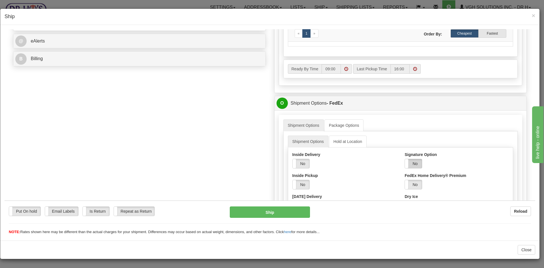
click at [413, 164] on label "No" at bounding box center [413, 163] width 17 height 9
click at [419, 185] on select "Adult Direct Indirect No Signature Required Service Default" at bounding box center [429, 184] width 48 height 10
click at [405, 179] on select "Adult Direct Indirect No Signature Required Service Default" at bounding box center [429, 184] width 48 height 10
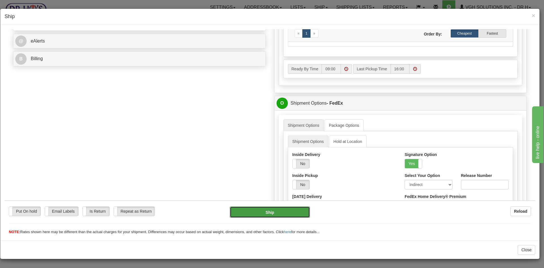
click at [282, 209] on button "Ship" at bounding box center [270, 211] width 80 height 11
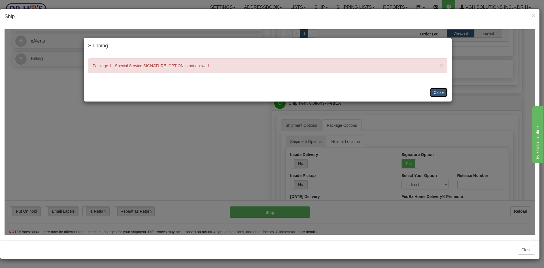
drag, startPoint x: 438, startPoint y: 91, endPoint x: 440, endPoint y: 106, distance: 15.4
click at [439, 90] on button "Close" at bounding box center [439, 92] width 18 height 10
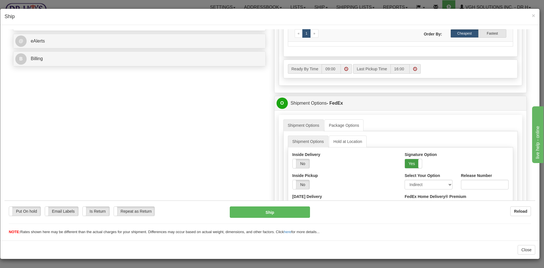
click at [410, 165] on label "Yes" at bounding box center [413, 163] width 17 height 9
click at [413, 163] on label "No" at bounding box center [413, 163] width 17 height 9
click at [411, 185] on select "Adult Direct Indirect No Signature Required Service Default" at bounding box center [429, 184] width 48 height 10
select select "0"
click at [405, 179] on select "Adult Direct Indirect No Signature Required Service Default" at bounding box center [429, 184] width 48 height 10
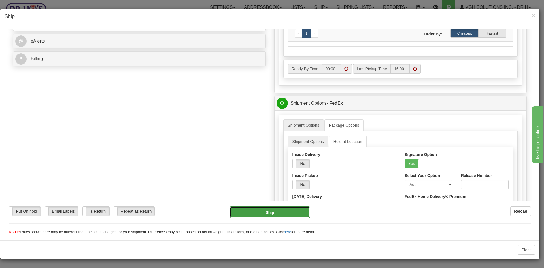
click at [281, 212] on button "Ship" at bounding box center [270, 211] width 80 height 11
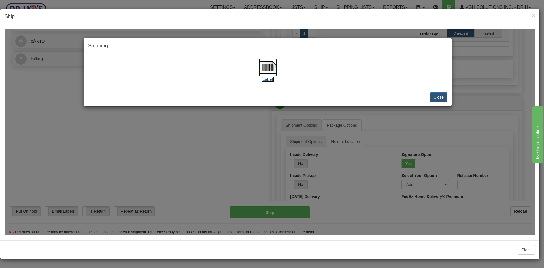
click at [268, 69] on img at bounding box center [268, 67] width 18 height 18
click at [441, 96] on button "Close" at bounding box center [439, 97] width 18 height 10
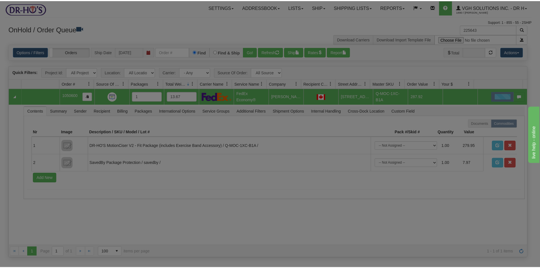
scroll to position [0, 0]
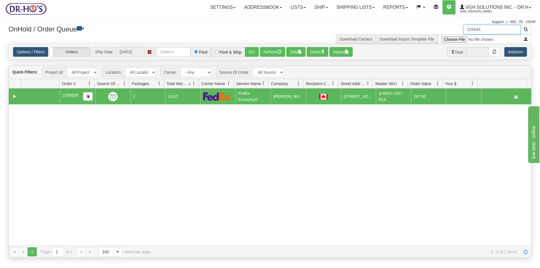
drag, startPoint x: 485, startPoint y: 28, endPoint x: 447, endPoint y: 31, distance: 37.5
click at [447, 31] on div "225643 Download Carriers Download Import Template File" at bounding box center [403, 34] width 266 height 19
click at [261, 54] on button "Refresh" at bounding box center [272, 52] width 25 height 10
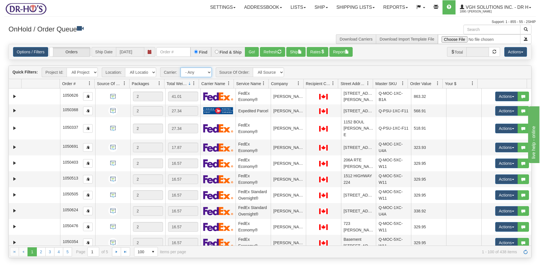
click at [209, 71] on select "- Any - Has NO carrier assigned - Has a carrier assigned FedEx Express® Canada …" at bounding box center [196, 72] width 31 height 10
select select "20"
click at [181, 67] on select "- Any - Has NO carrier assigned - Has a carrier assigned FedEx Express® Canada …" at bounding box center [196, 72] width 31 height 10
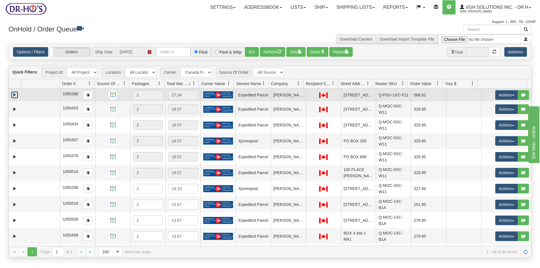
click at [15, 98] on link "Expand" at bounding box center [14, 94] width 7 height 7
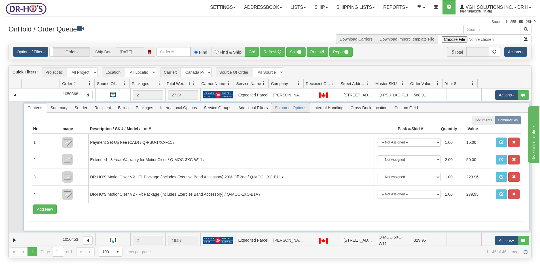
click at [297, 112] on span "Shipment Options" at bounding box center [290, 107] width 38 height 9
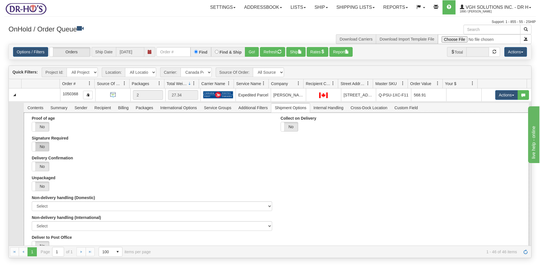
click at [43, 151] on label "No" at bounding box center [40, 146] width 17 height 9
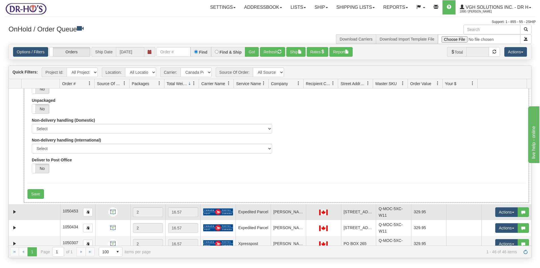
scroll to position [85, 0]
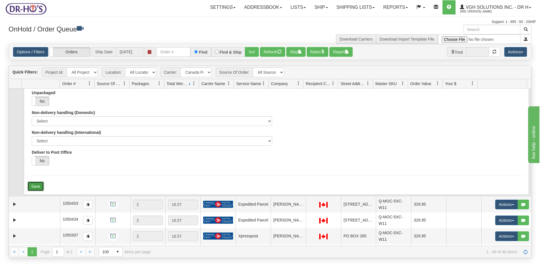
click at [33, 191] on button "Save" at bounding box center [36, 186] width 16 height 10
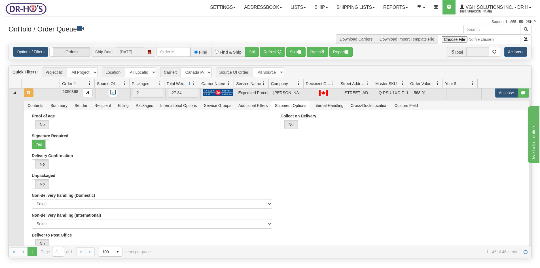
scroll to position [0, 0]
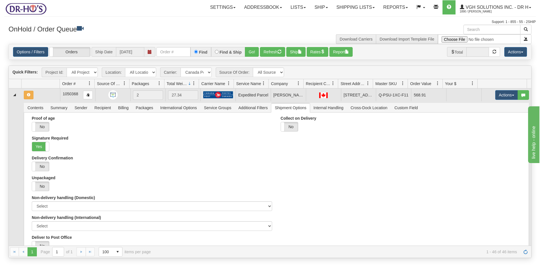
click at [37, 99] on td at bounding box center [41, 94] width 39 height 13
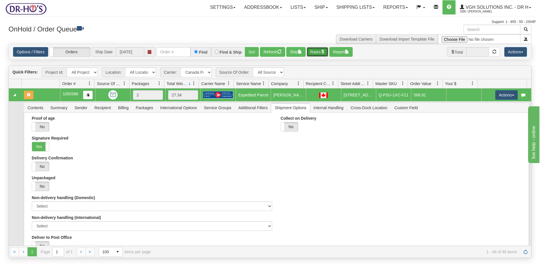
click at [322, 51] on button "Rates" at bounding box center [318, 52] width 22 height 10
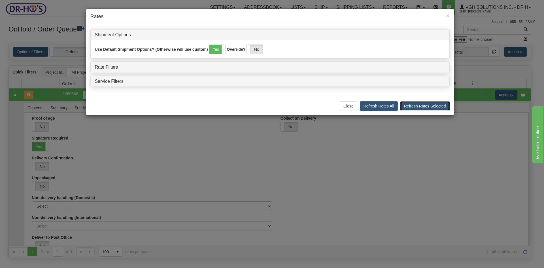
drag, startPoint x: 424, startPoint y: 105, endPoint x: 421, endPoint y: 109, distance: 5.4
click at [424, 104] on button "Refresh Rates Selected" at bounding box center [425, 106] width 49 height 10
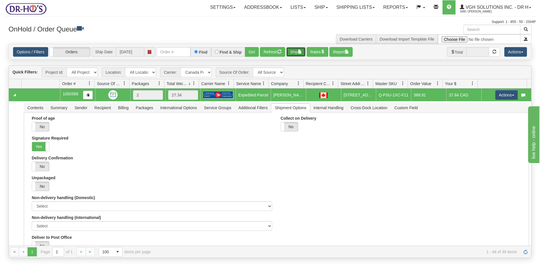
click at [298, 53] on button "Ship" at bounding box center [295, 52] width 19 height 10
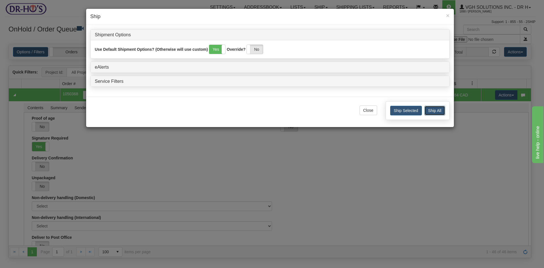
click at [439, 112] on button "Ship All" at bounding box center [435, 111] width 21 height 10
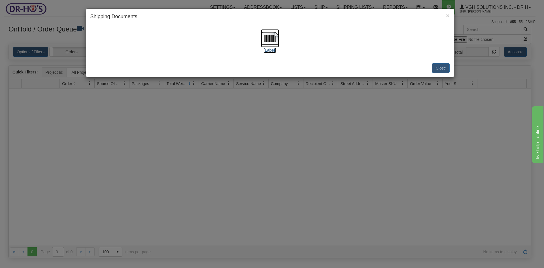
click at [272, 38] on img at bounding box center [270, 38] width 18 height 18
click at [442, 68] on button "Close" at bounding box center [441, 68] width 18 height 10
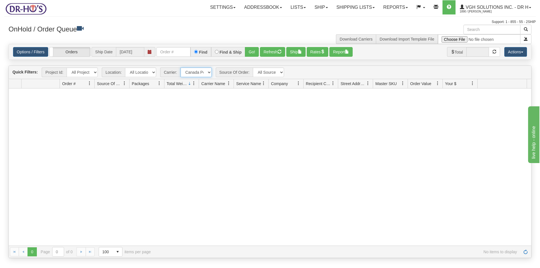
click at [208, 72] on select "- Any - Has NO carrier assigned - Has a carrier assigned FedEx Express® Canada …" at bounding box center [196, 72] width 31 height 10
select select "grid toolbar"
click at [181, 67] on select "- Any - Has NO carrier assigned - Has a carrier assigned FedEx Express® Canada …" at bounding box center [196, 72] width 31 height 10
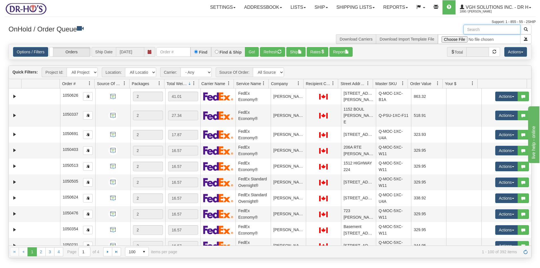
click at [481, 28] on input "text" at bounding box center [492, 30] width 57 height 10
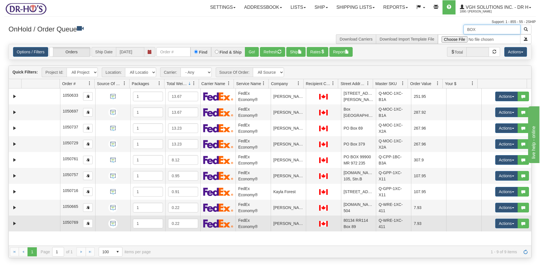
click at [35, 226] on td at bounding box center [41, 224] width 39 height 16
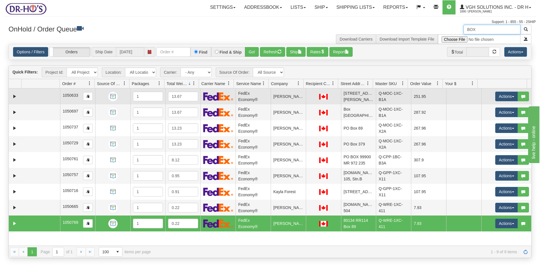
click at [47, 98] on td at bounding box center [41, 96] width 39 height 16
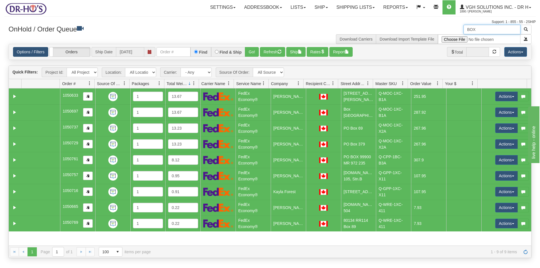
type input "BOX"
click at [33, 51] on link "Options / Filters" at bounding box center [30, 52] width 35 height 10
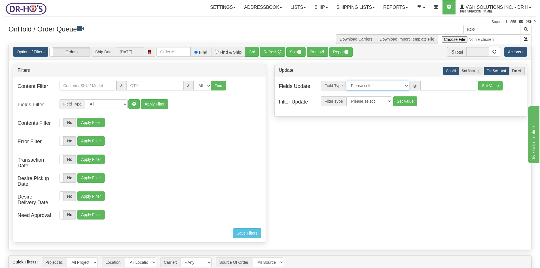
click at [407, 86] on select "Please select Contact Person Company Country Country & State/Province City Zip …" at bounding box center [377, 86] width 63 height 10
select select "94"
click at [346, 81] on select "Please select Contact Person Company Country Country & State/Province City Zip …" at bounding box center [377, 86] width 63 height 10
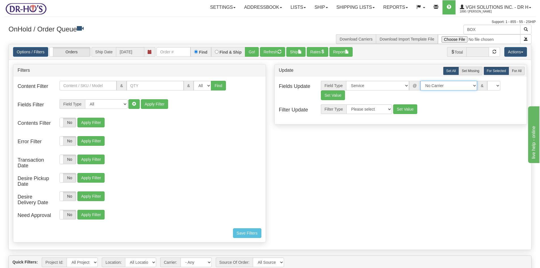
click at [469, 86] on select "No Carrier FedEx Express® UPS Purolator Canpar Canada Post BeSwyft Kindersley. …" at bounding box center [449, 86] width 57 height 10
select select "20"
click at [421, 81] on select "No Carrier FedEx Express® UPS Purolator Canpar Canada Post BeSwyft Kindersley. …" at bounding box center [449, 86] width 57 height 10
click at [520, 85] on select "CA -> US - USA.EP - Expedited Parcel USA CA -> US - USA.PW.ENV - Priority World…" at bounding box center [494, 86] width 57 height 10
select select "DOM.EP"
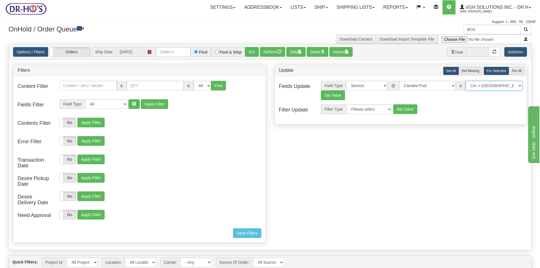
click at [466, 81] on select "CA -> US - USA.EP - Expedited Parcel USA CA -> US - USA.PW.ENV - Priority World…" at bounding box center [494, 86] width 57 height 10
click at [328, 94] on button "Set Value" at bounding box center [333, 95] width 24 height 10
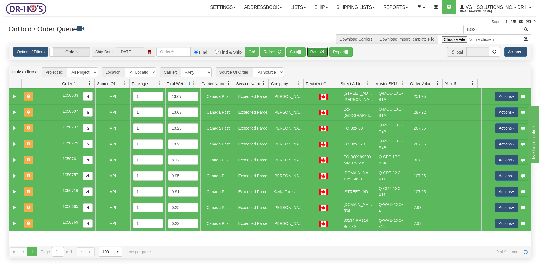
click at [320, 53] on button "Rates" at bounding box center [318, 52] width 22 height 10
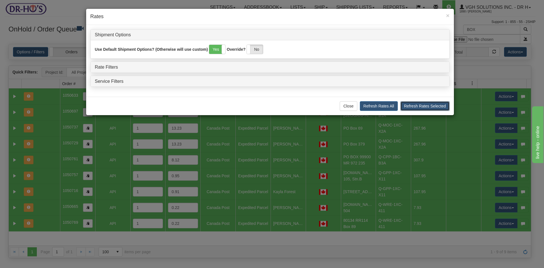
drag, startPoint x: 428, startPoint y: 107, endPoint x: 424, endPoint y: 107, distance: 3.5
click at [427, 107] on button "Refresh Rates Selected" at bounding box center [425, 106] width 49 height 10
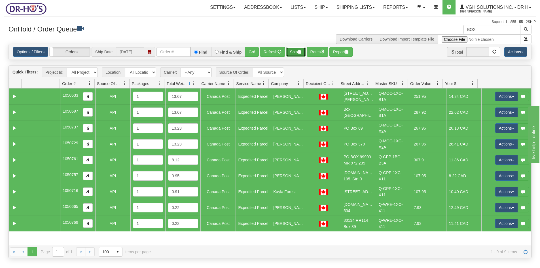
click at [299, 52] on button "Ship" at bounding box center [295, 52] width 19 height 10
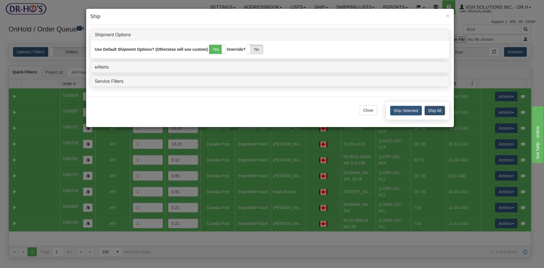
click at [436, 110] on button "Ship All" at bounding box center [435, 111] width 21 height 10
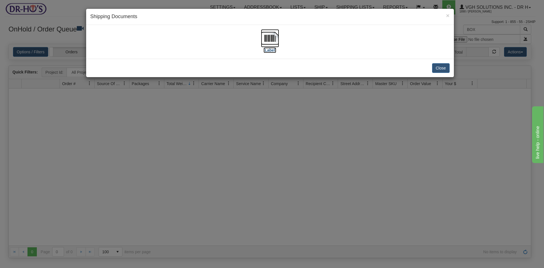
click at [276, 40] on img at bounding box center [270, 38] width 18 height 18
click at [442, 67] on button "Close" at bounding box center [441, 68] width 18 height 10
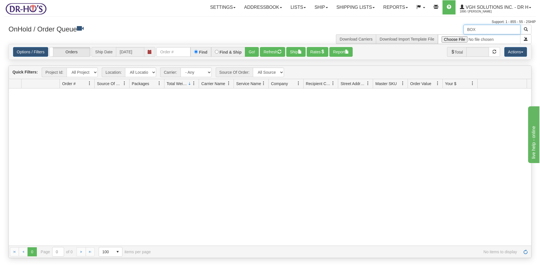
drag, startPoint x: 461, startPoint y: 32, endPoint x: 443, endPoint y: 34, distance: 18.6
click at [443, 34] on div "BOX Download Carriers Download Import Template File" at bounding box center [403, 34] width 266 height 19
click at [267, 54] on button "Refresh" at bounding box center [272, 52] width 25 height 10
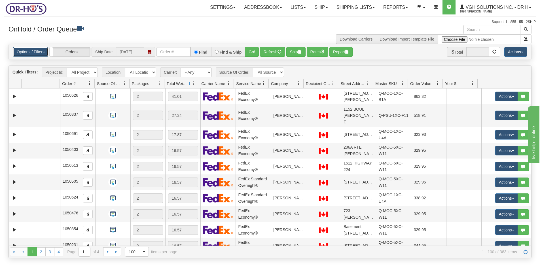
click at [35, 51] on link "Options / Filters" at bounding box center [30, 52] width 35 height 10
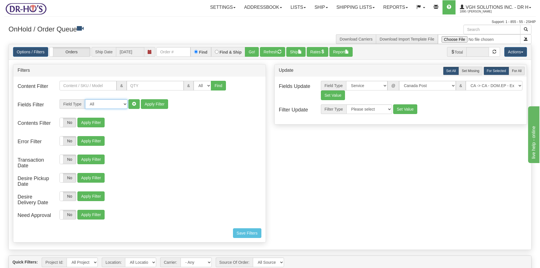
click at [124, 104] on select "All Contact Person Company Country Country & State/Province City Zip / Postal S…" at bounding box center [106, 104] width 43 height 10
select select "94"
click at [85, 99] on select "All Contact Person Company Country Country & State/Province City Zip / Postal S…" at bounding box center [106, 104] width 43 height 10
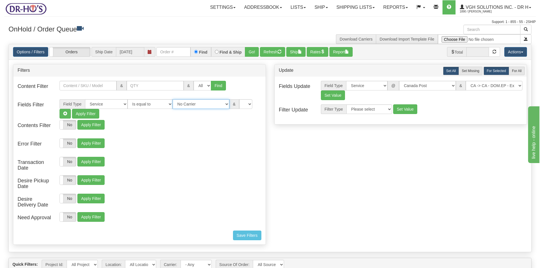
click at [220, 103] on select "No Carrier FedEx Express® UPS Purolator Canpar Canada Post BeSwyft Kindersley. …" at bounding box center [201, 104] width 57 height 10
select select "2"
click at [173, 99] on select "No Carrier FedEx Express® UPS Purolator Canpar Canada Post BeSwyft Kindersley. …" at bounding box center [201, 104] width 57 height 10
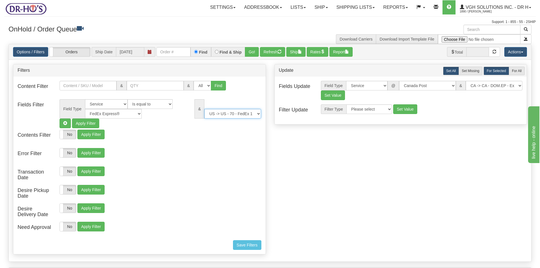
click at [257, 113] on select "US -> US - 70 - FedEx 1 Day® Freight US -> US - 03 - FedEx 2 Day® US -> US - 49…" at bounding box center [232, 114] width 57 height 10
select select "05"
click at [204, 109] on select "US -> US - 70 - FedEx 1 Day® Freight US -> US - 03 - FedEx 2 Day® US -> US - 49…" at bounding box center [232, 114] width 57 height 10
click at [268, 54] on button "Refresh" at bounding box center [272, 52] width 25 height 10
click at [22, 52] on link "Options / Filters" at bounding box center [30, 52] width 35 height 10
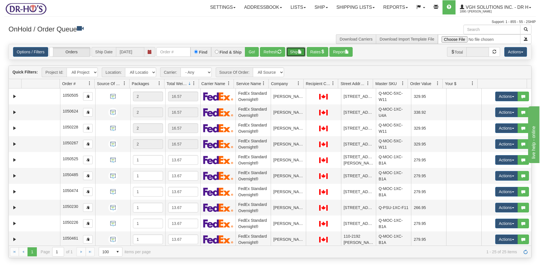
click at [293, 51] on button "Ship" at bounding box center [295, 52] width 19 height 10
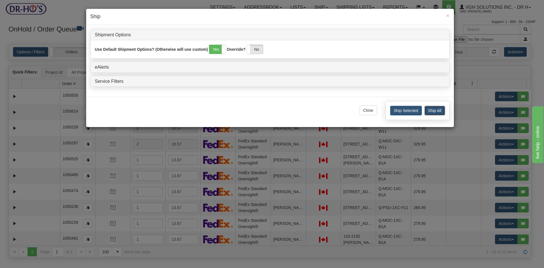
click at [435, 109] on button "Ship All" at bounding box center [435, 111] width 21 height 10
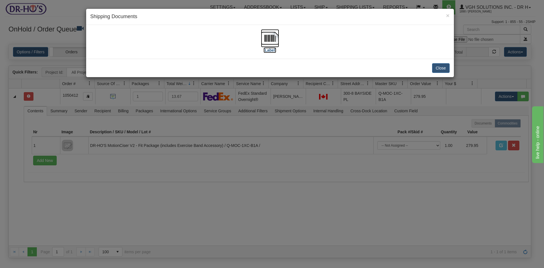
click at [273, 40] on img at bounding box center [270, 38] width 18 height 18
click at [442, 67] on button "Close" at bounding box center [441, 68] width 18 height 10
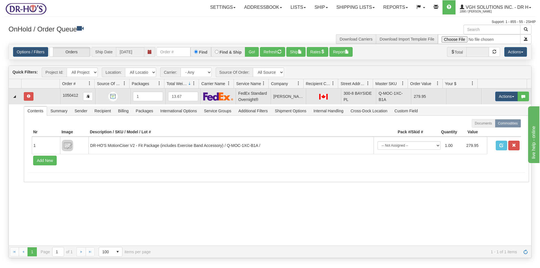
click at [34, 95] on td at bounding box center [41, 96] width 39 height 16
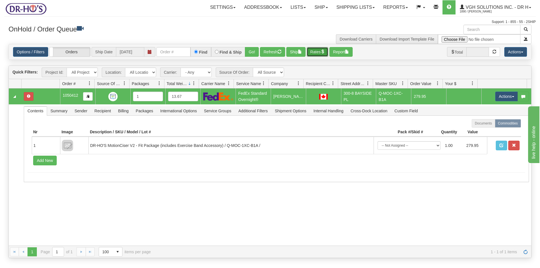
click at [319, 53] on button "Rates" at bounding box center [318, 52] width 22 height 10
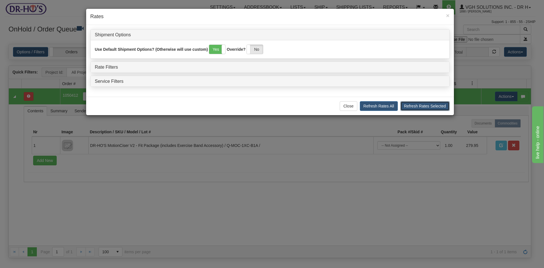
click at [414, 106] on button "Refresh Rates Selected" at bounding box center [425, 106] width 49 height 10
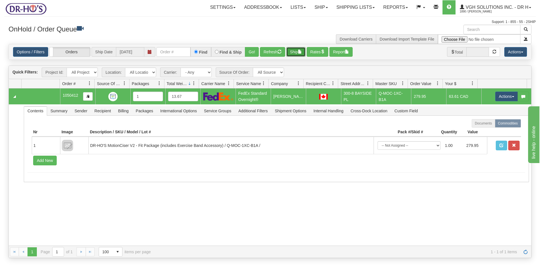
click at [295, 52] on button "Ship" at bounding box center [295, 52] width 19 height 10
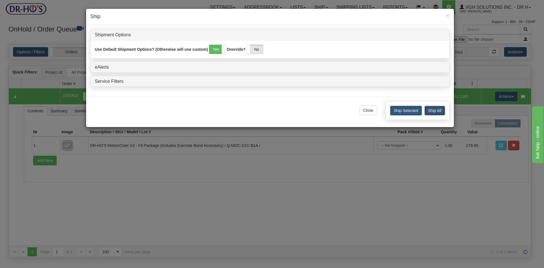
click at [438, 111] on button "Ship All" at bounding box center [435, 111] width 21 height 10
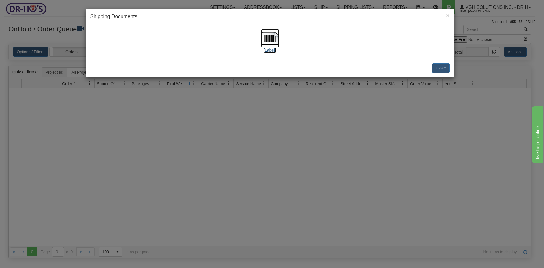
click at [273, 36] on img at bounding box center [270, 38] width 18 height 18
click at [439, 68] on button "Close" at bounding box center [441, 68] width 18 height 10
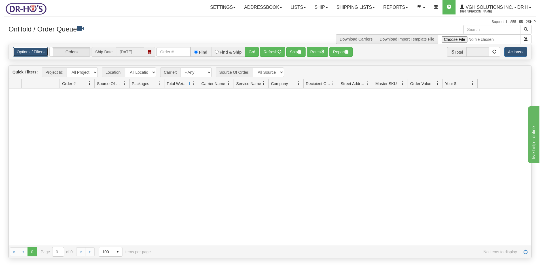
click at [31, 51] on link "Options / Filters" at bounding box center [30, 52] width 35 height 10
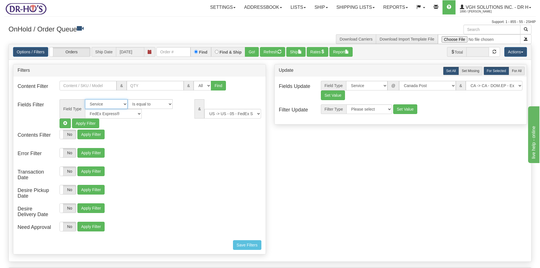
click at [122, 103] on select "All Contact Person Company Country Country & State/Province City Zip / Postal S…" at bounding box center [106, 104] width 43 height 10
select select
click at [85, 99] on select "All Contact Person Company Country Country & State/Province City Zip / Postal S…" at bounding box center [106, 104] width 43 height 10
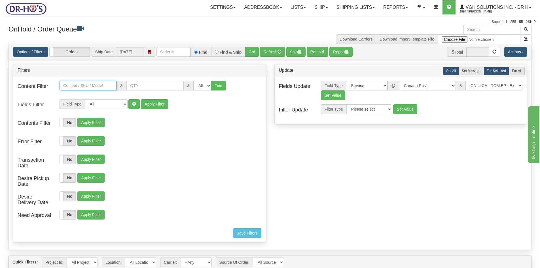
click at [78, 86] on input "text" at bounding box center [88, 86] width 57 height 10
paste input "Q-MOC-1XC-X2A"
type input "Q-MOC-1XC-X2A"
click at [219, 87] on button "Find" at bounding box center [218, 86] width 15 height 10
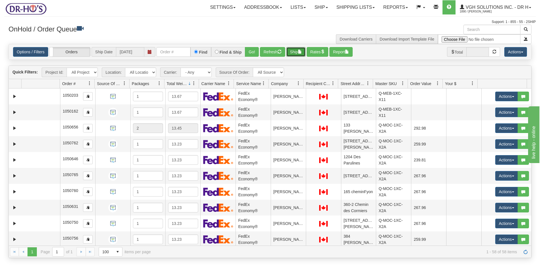
click at [299, 53] on button "Ship" at bounding box center [295, 52] width 19 height 10
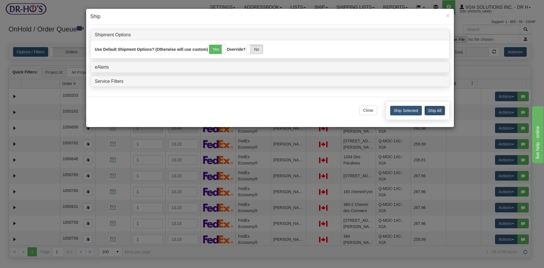
click at [435, 111] on button "Ship All" at bounding box center [435, 111] width 21 height 10
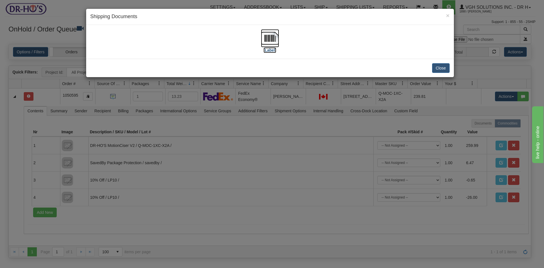
click at [270, 37] on img at bounding box center [270, 38] width 18 height 18
click at [446, 67] on button "Close" at bounding box center [441, 68] width 18 height 10
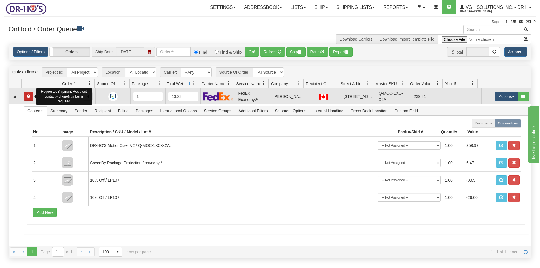
click at [28, 96] on span "button" at bounding box center [28, 95] width 3 height 3
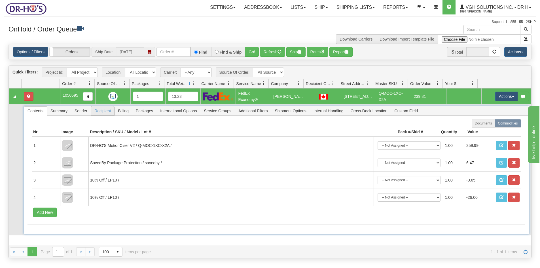
click at [106, 112] on span "Recipient" at bounding box center [102, 110] width 23 height 9
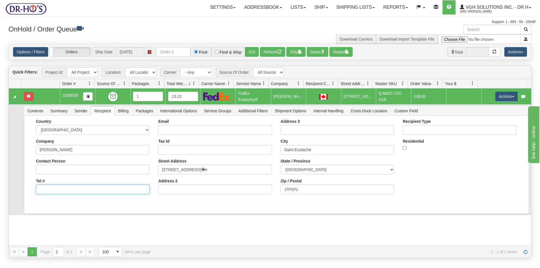
click at [44, 189] on input "Tel #" at bounding box center [93, 190] width 114 height 10
type input "0000000000"
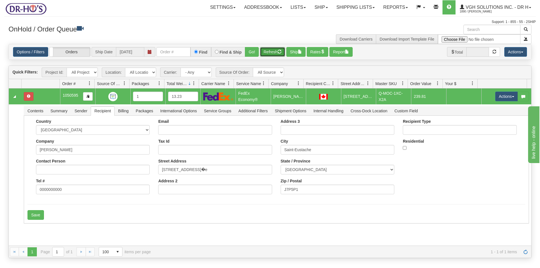
click at [274, 50] on button "Refresh" at bounding box center [272, 52] width 25 height 10
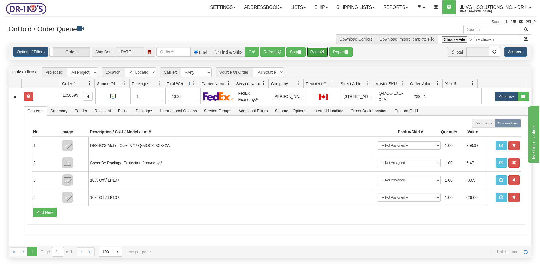
click at [321, 52] on button "Rates" at bounding box center [318, 52] width 22 height 10
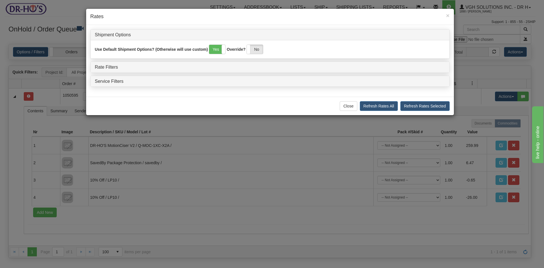
click at [354, 19] on h4 "Rates" at bounding box center [270, 16] width 360 height 7
drag, startPoint x: 446, startPoint y: 13, endPoint x: 460, endPoint y: 28, distance: 20.5
click at [446, 14] on h4 "Rates" at bounding box center [270, 16] width 360 height 7
click at [446, 15] on h4 "Rates" at bounding box center [270, 16] width 360 height 7
click at [449, 15] on span "×" at bounding box center [447, 15] width 3 height 7
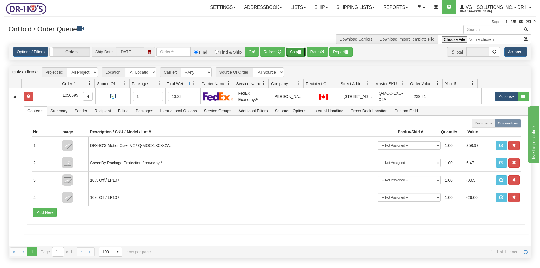
click at [293, 52] on button "Ship" at bounding box center [295, 52] width 19 height 10
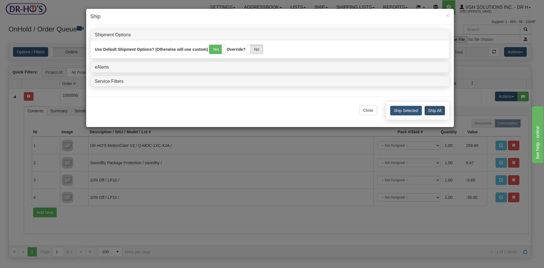
click at [435, 110] on button "Ship All" at bounding box center [435, 111] width 21 height 10
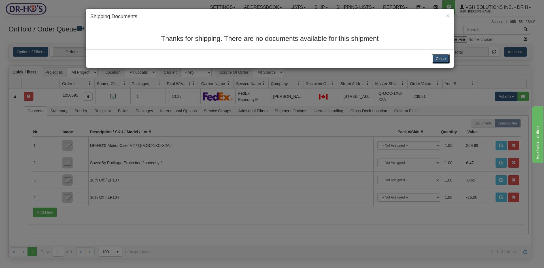
click at [440, 58] on button "Close" at bounding box center [441, 59] width 18 height 10
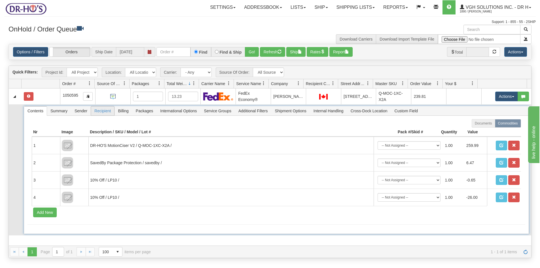
click at [104, 113] on span "Recipient" at bounding box center [102, 110] width 23 height 9
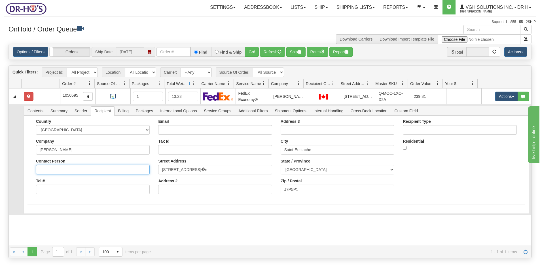
click at [80, 171] on input "Contact Person" at bounding box center [93, 170] width 114 height 10
click at [64, 187] on input "Tel #" at bounding box center [93, 190] width 114 height 10
type input "0000000000"
click at [36, 214] on button "Save" at bounding box center [36, 215] width 16 height 10
click at [318, 54] on button "Rates" at bounding box center [318, 52] width 22 height 10
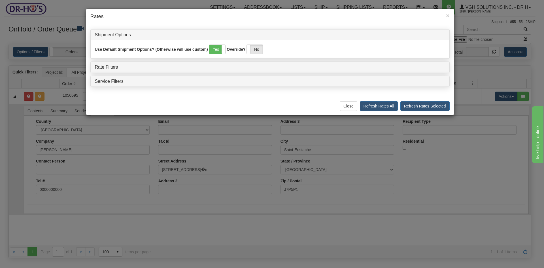
drag, startPoint x: 47, startPoint y: 97, endPoint x: 100, endPoint y: 102, distance: 53.2
click at [48, 97] on div "× Rates Shipment Options Use Default Shipment Options? (Otherwise will use cust…" at bounding box center [272, 134] width 544 height 268
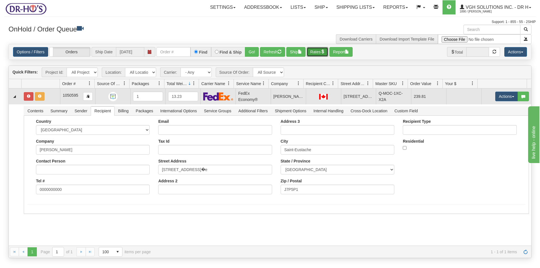
drag, startPoint x: 48, startPoint y: 99, endPoint x: 57, endPoint y: 100, distance: 8.8
click at [48, 99] on td at bounding box center [41, 96] width 39 height 16
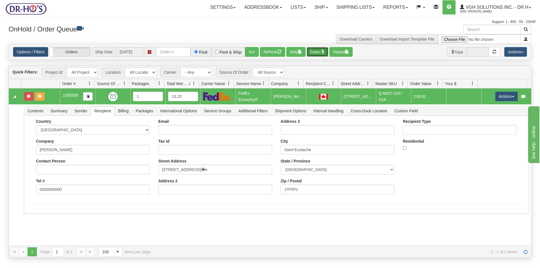
click at [313, 50] on button "Rates" at bounding box center [318, 52] width 22 height 10
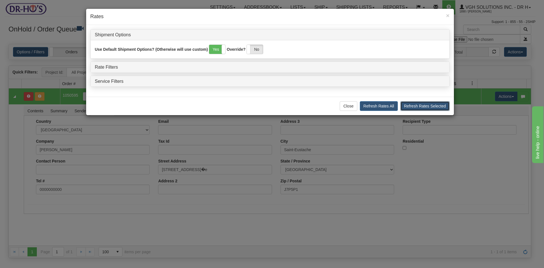
click at [434, 108] on button "Refresh Rates Selected" at bounding box center [425, 106] width 49 height 10
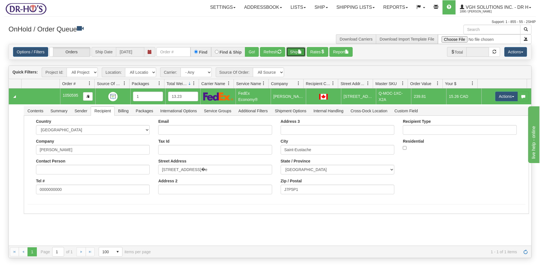
click at [295, 52] on button "Ship" at bounding box center [295, 52] width 19 height 10
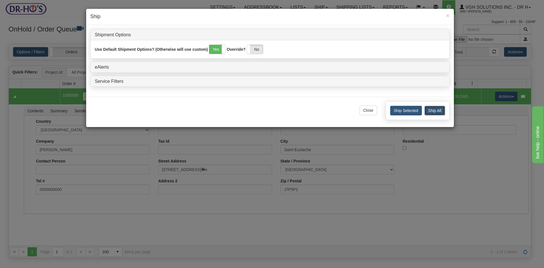
click at [434, 110] on button "Ship All" at bounding box center [435, 111] width 21 height 10
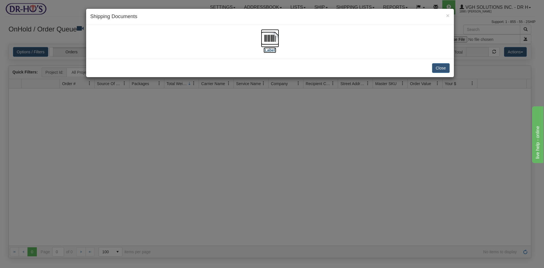
click at [268, 35] on img at bounding box center [270, 38] width 18 height 18
drag, startPoint x: 441, startPoint y: 67, endPoint x: 416, endPoint y: 63, distance: 25.6
click at [437, 66] on button "Close" at bounding box center [441, 68] width 18 height 10
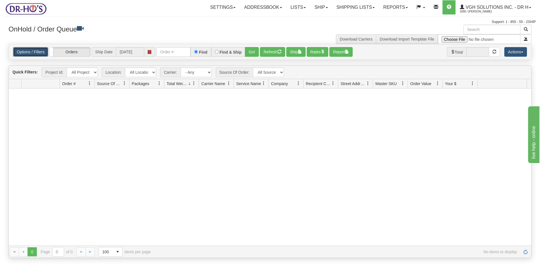
click at [31, 50] on link "Options / Filters" at bounding box center [30, 52] width 35 height 10
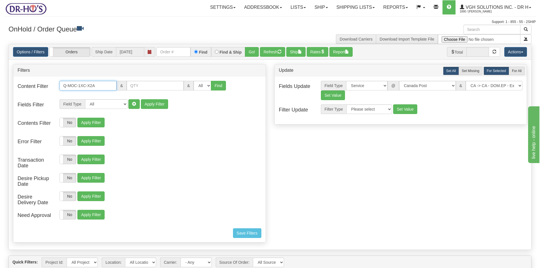
drag, startPoint x: 91, startPoint y: 84, endPoint x: 31, endPoint y: 83, distance: 60.1
click at [31, 83] on div "Content Filter Q-MOC-1XC-X2A & & All 1 2 3 4 5 6 7 8 9 10 11 12 13 14 15 16 Find" at bounding box center [139, 89] width 252 height 17
paste input "B1A"
type input "Q-MOC-1XC-B1A"
click at [216, 86] on button "Find" at bounding box center [218, 86] width 15 height 10
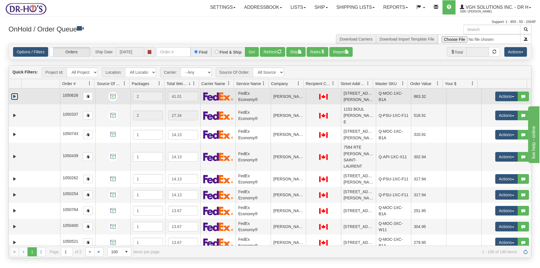
click at [16, 96] on link "Expand" at bounding box center [14, 96] width 7 height 7
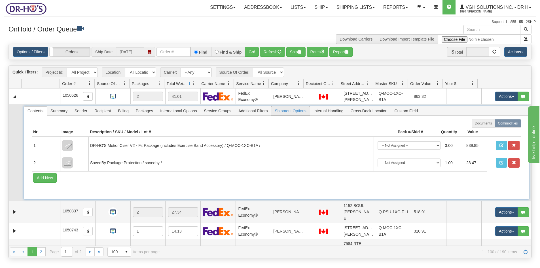
click at [294, 112] on span "Shipment Options" at bounding box center [290, 110] width 38 height 9
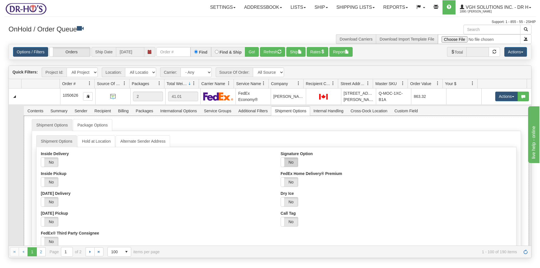
click at [292, 162] on label "No" at bounding box center [289, 162] width 17 height 9
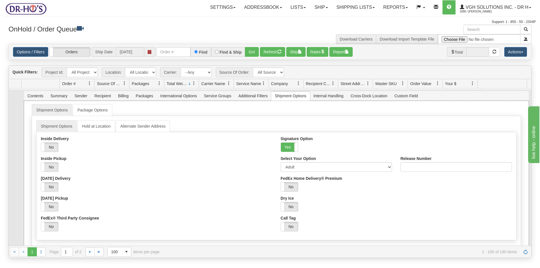
scroll to position [28, 0]
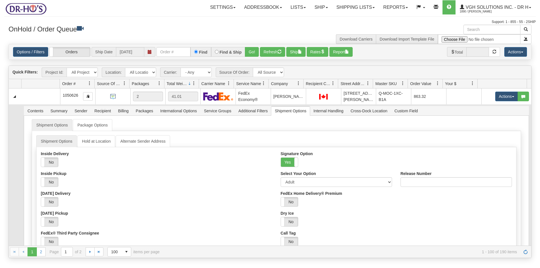
click at [307, 177] on select "Adult Direct Indirect No Signature Required Service Default" at bounding box center [336, 182] width 111 height 10
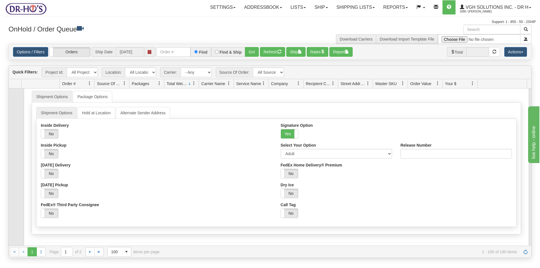
select select "2"
click at [281, 149] on select "Adult Direct Indirect No Signature Required Service Default" at bounding box center [336, 154] width 111 height 10
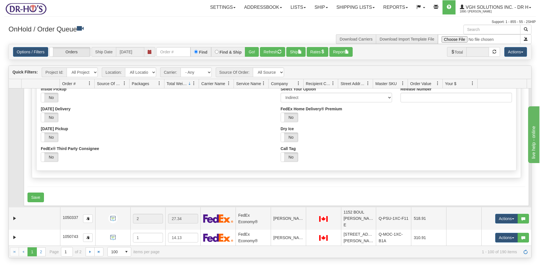
scroll to position [85, 0]
click at [36, 196] on button "Save" at bounding box center [36, 197] width 16 height 10
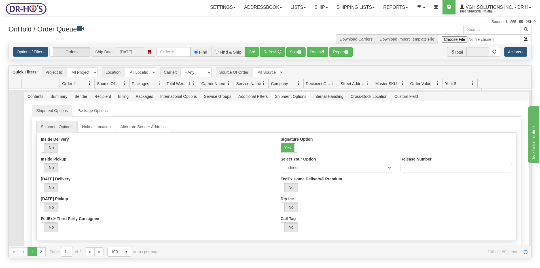
scroll to position [0, 0]
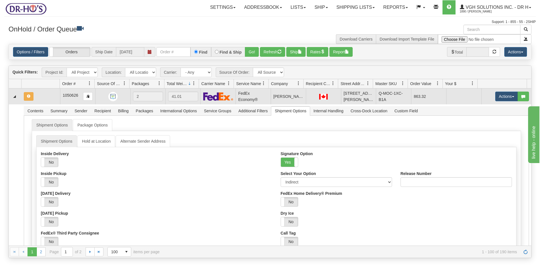
click at [48, 98] on td at bounding box center [41, 96] width 39 height 16
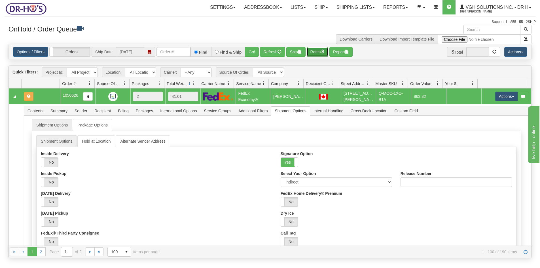
click at [316, 49] on button "Rates" at bounding box center [318, 52] width 22 height 10
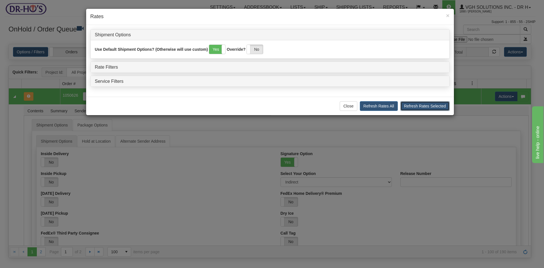
click at [433, 106] on button "Refresh Rates Selected" at bounding box center [425, 106] width 49 height 10
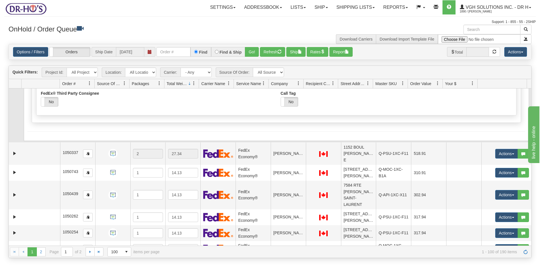
scroll to position [142, 0]
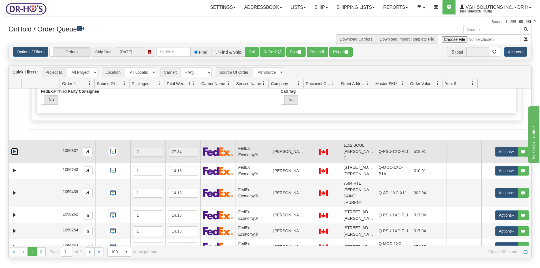
click at [14, 150] on link "Expand" at bounding box center [14, 151] width 7 height 7
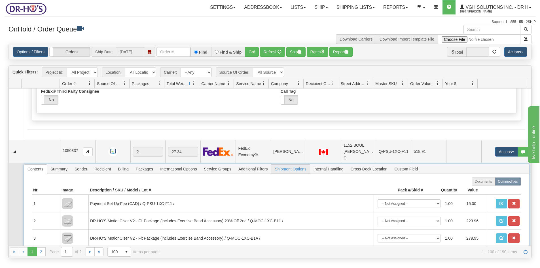
click at [289, 169] on span "Shipment Options" at bounding box center [290, 168] width 38 height 9
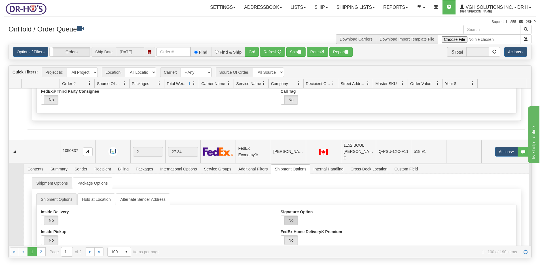
drag, startPoint x: 285, startPoint y: 218, endPoint x: 294, endPoint y: 218, distance: 9.4
click at [285, 219] on label "No" at bounding box center [289, 220] width 17 height 9
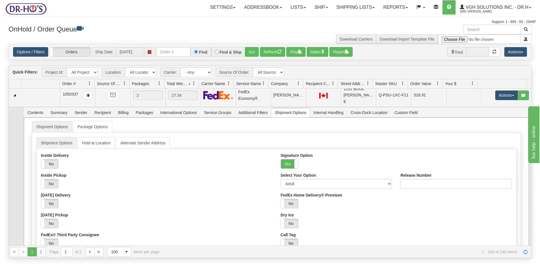
scroll to position [198, 0]
click at [321, 184] on select "Adult Direct Indirect No Signature Required Service Default" at bounding box center [336, 184] width 111 height 10
select select "2"
click at [281, 179] on select "Adult Direct Indirect No Signature Required Service Default" at bounding box center [336, 184] width 111 height 10
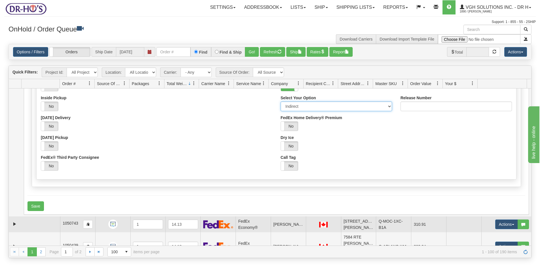
scroll to position [284, 0]
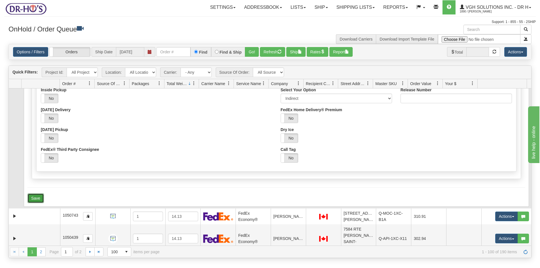
click at [30, 199] on button "Save" at bounding box center [36, 198] width 16 height 10
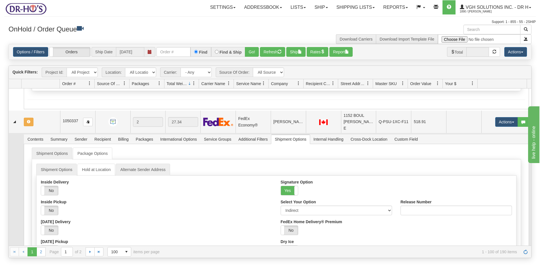
scroll to position [170, 0]
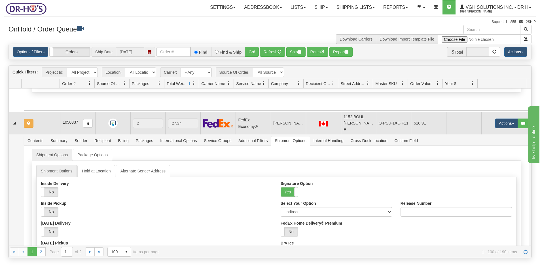
click at [48, 123] on td at bounding box center [41, 123] width 39 height 22
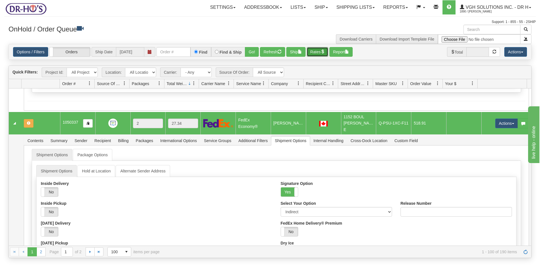
click at [315, 51] on button "Rates" at bounding box center [318, 52] width 22 height 10
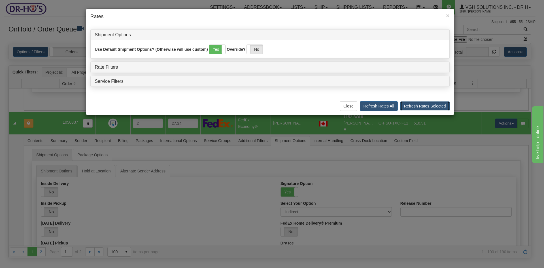
click at [435, 105] on button "Refresh Rates Selected" at bounding box center [425, 106] width 49 height 10
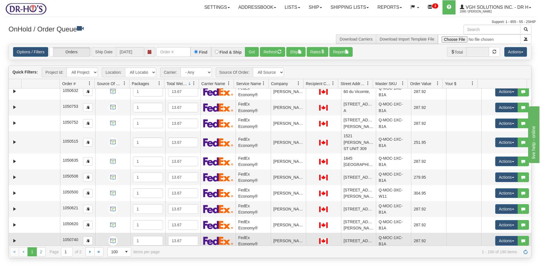
scroll to position [709, 0]
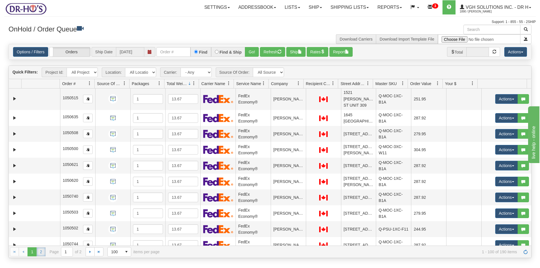
click at [41, 249] on link "2" at bounding box center [41, 251] width 9 height 9
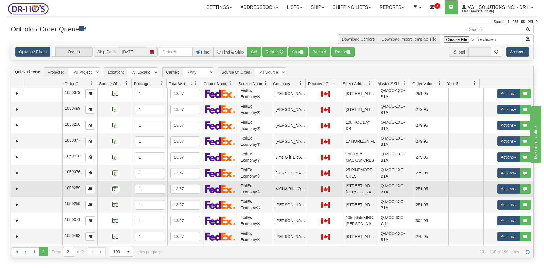
scroll to position [1367, 0]
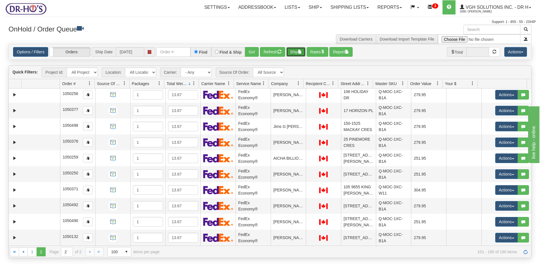
click at [293, 54] on button "Ship" at bounding box center [295, 52] width 19 height 10
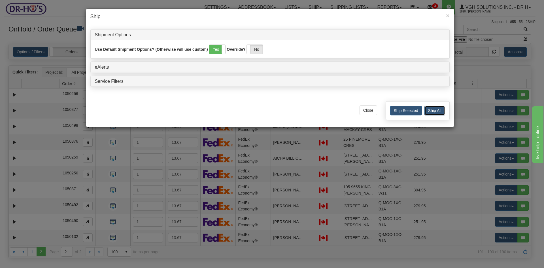
click at [438, 111] on button "Ship All" at bounding box center [435, 111] width 21 height 10
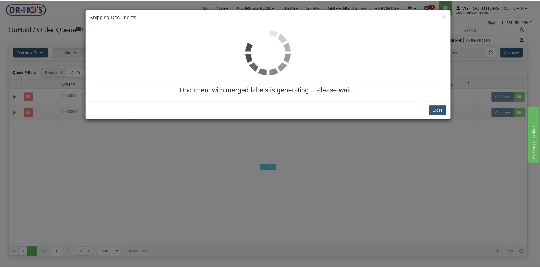
scroll to position [0, 0]
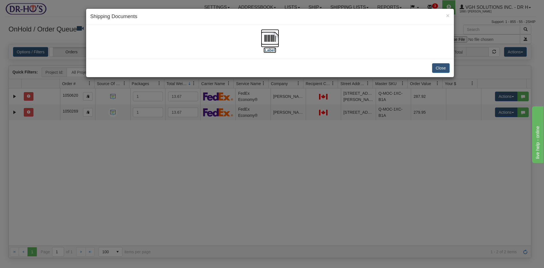
click at [271, 39] on img at bounding box center [270, 38] width 18 height 18
drag, startPoint x: 440, startPoint y: 67, endPoint x: 410, endPoint y: 69, distance: 29.8
click at [440, 67] on button "Close" at bounding box center [441, 68] width 18 height 10
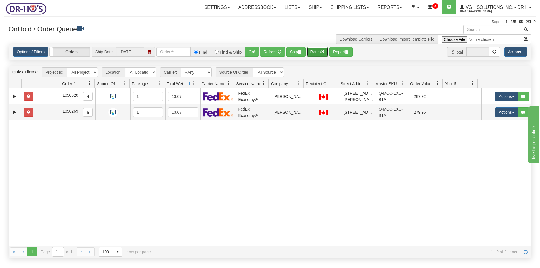
click at [322, 50] on button "Rates" at bounding box center [318, 52] width 22 height 10
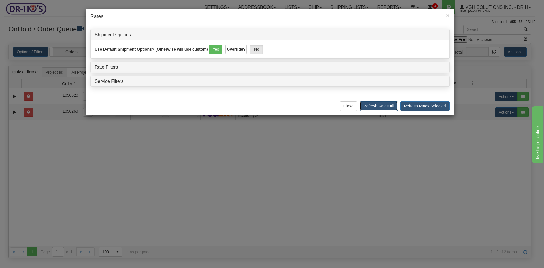
click at [392, 106] on button "Refresh Rates All" at bounding box center [379, 106] width 38 height 10
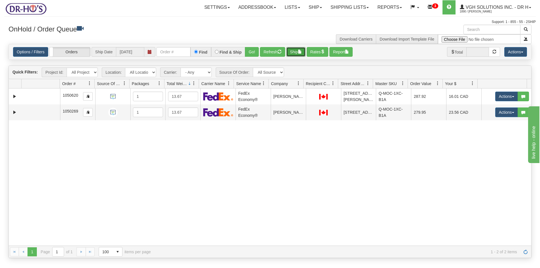
click at [298, 52] on button "Ship" at bounding box center [295, 52] width 19 height 10
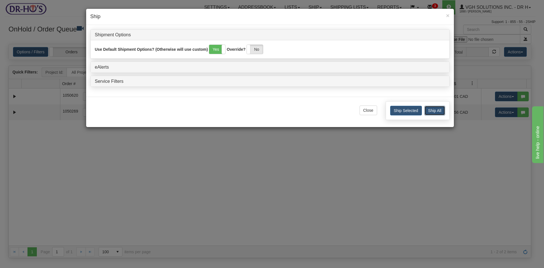
click at [441, 109] on button "Ship All" at bounding box center [435, 111] width 21 height 10
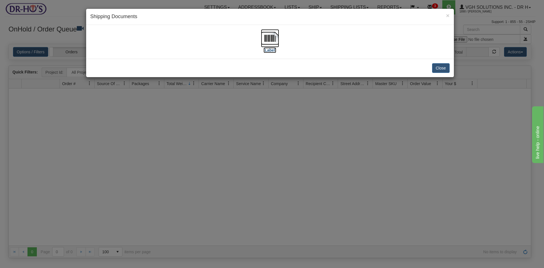
click at [271, 39] on img at bounding box center [270, 38] width 18 height 18
click at [438, 70] on button "Close" at bounding box center [441, 68] width 18 height 10
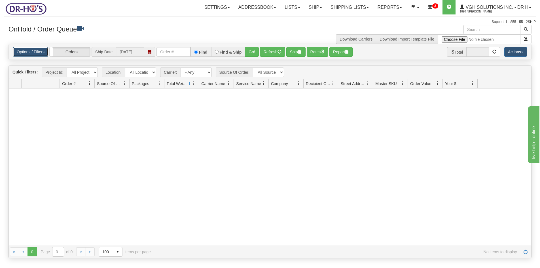
click at [26, 53] on link "Options / Filters" at bounding box center [30, 52] width 35 height 10
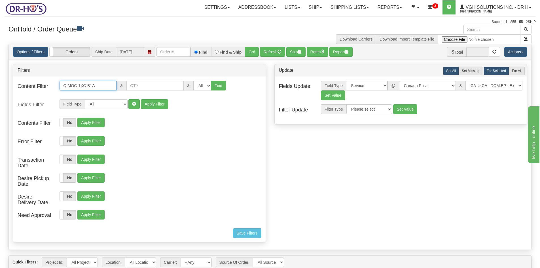
drag, startPoint x: 111, startPoint y: 84, endPoint x: 22, endPoint y: 88, distance: 89.1
click at [22, 88] on div "Content Filter Q-MOC-1XC-B1A & & All 1 2 3 4 5 6 7 8 9 10 11 12 13 14 15 16 Find" at bounding box center [139, 89] width 252 height 17
paste input "X2A"
click at [217, 86] on button "Find" at bounding box center [218, 86] width 15 height 10
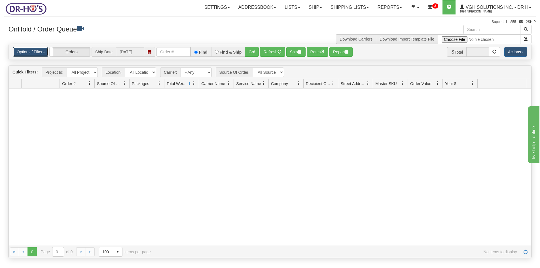
drag, startPoint x: 33, startPoint y: 53, endPoint x: 42, endPoint y: 58, distance: 10.7
click at [33, 53] on link "Options / Filters" at bounding box center [30, 52] width 35 height 10
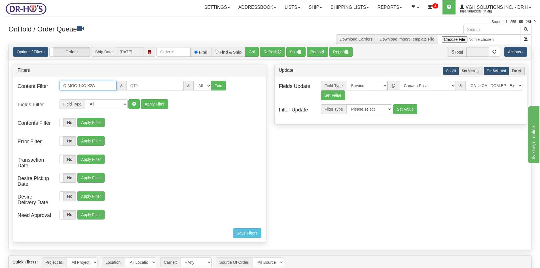
drag, startPoint x: 87, startPoint y: 86, endPoint x: 55, endPoint y: 91, distance: 32.7
click at [55, 91] on div "Content Filter Q-MOC-1XC-X2A & & All 1 2 3 4 5 6 7 8 9 10 11 12 13 14 15 16 Find" at bounding box center [139, 89] width 252 height 17
paste input "3A"
click at [221, 86] on button "Find" at bounding box center [218, 86] width 15 height 10
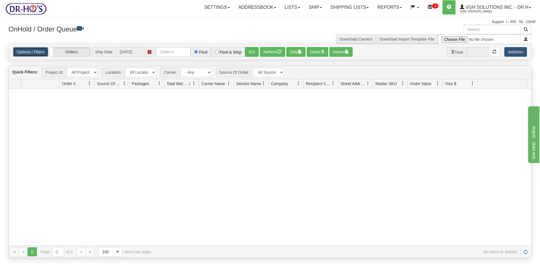
click at [27, 50] on link "Options / Filters" at bounding box center [30, 52] width 35 height 10
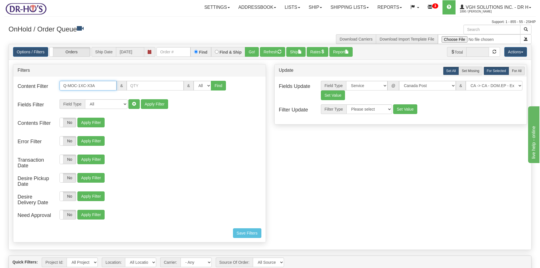
drag, startPoint x: 97, startPoint y: 83, endPoint x: 11, endPoint y: 82, distance: 85.9
click at [11, 82] on div "Filters Content Filter Q-MOC-1XC-X3A & All 1 2 3 4 5 6 7 8 9 10 11 12 13 14 15 …" at bounding box center [139, 154] width 261 height 181
paste input "U4A"
click at [215, 85] on button "Find" at bounding box center [218, 86] width 15 height 10
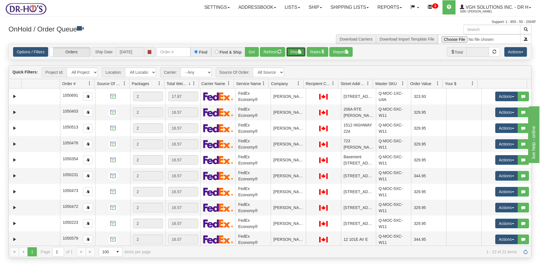
click at [294, 53] on button "Ship" at bounding box center [295, 52] width 19 height 10
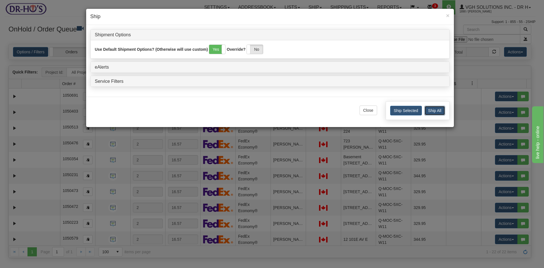
click at [438, 109] on button "Ship All" at bounding box center [435, 111] width 21 height 10
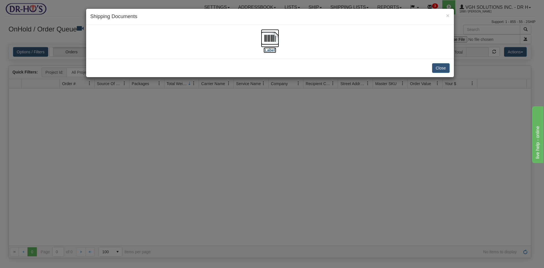
click at [272, 38] on img at bounding box center [270, 38] width 18 height 18
click at [441, 68] on button "Close" at bounding box center [441, 68] width 18 height 10
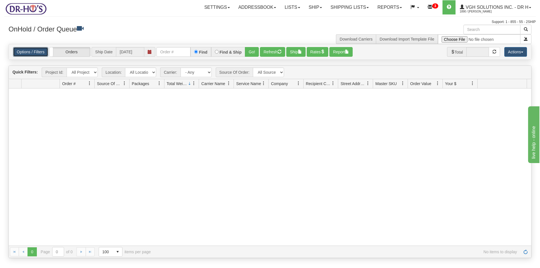
click at [21, 50] on link "Options / Filters" at bounding box center [30, 52] width 35 height 10
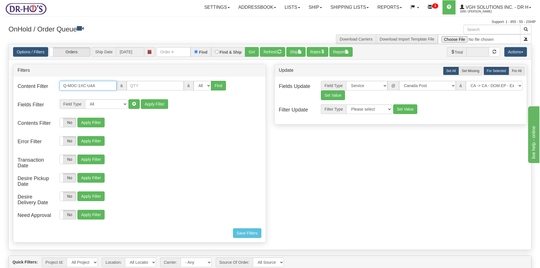
drag, startPoint x: 87, startPoint y: 86, endPoint x: 24, endPoint y: 94, distance: 63.7
click at [24, 94] on div "Content Filter Q-MOC-1XC-U4A & & All 1 2 3 4 5 6 7 8 9 10 11 12 13 14 15 16 Find" at bounding box center [139, 89] width 252 height 17
paste input "5"
click at [212, 86] on button "Find" at bounding box center [218, 86] width 15 height 10
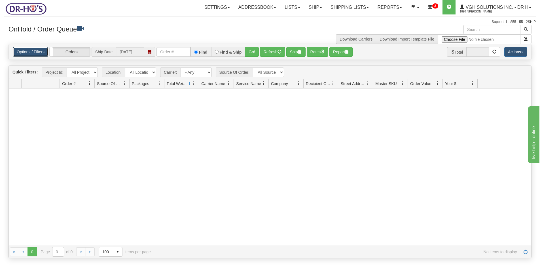
drag, startPoint x: 35, startPoint y: 52, endPoint x: 40, endPoint y: 61, distance: 10.3
click at [35, 52] on link "Options / Filters" at bounding box center [30, 52] width 35 height 10
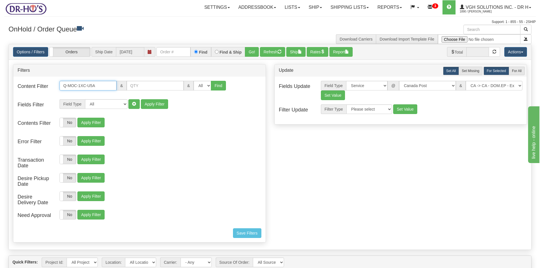
drag, startPoint x: 86, startPoint y: 86, endPoint x: 29, endPoint y: 87, distance: 56.7
click at [29, 87] on div "Content Filter Q-MOC-1XC-U5A & & All 1 2 3 4 5 6 7 8 9 10 11 12 13 14 15 16 Find" at bounding box center [139, 89] width 252 height 17
paste input "B2A"
click at [220, 85] on button "Find" at bounding box center [218, 86] width 15 height 10
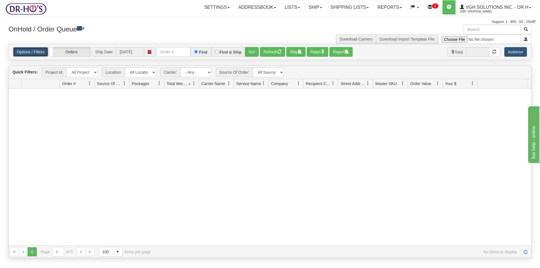
click at [28, 51] on link "Options / Filters" at bounding box center [30, 52] width 35 height 10
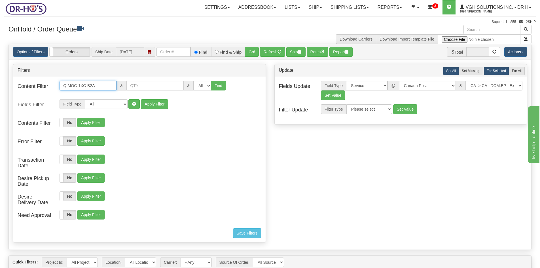
drag, startPoint x: 77, startPoint y: 84, endPoint x: 37, endPoint y: 86, distance: 39.5
click at [37, 86] on div "Content Filter Q-MOC-1XC-B2A & & All 1 2 3 4 5 6 7 8 9 10 11 12 13 14 15 16 Find" at bounding box center [139, 89] width 252 height 17
paste input "X3"
type input "Q-MOC-1XC-X3A"
click at [216, 85] on button "Find" at bounding box center [218, 86] width 15 height 10
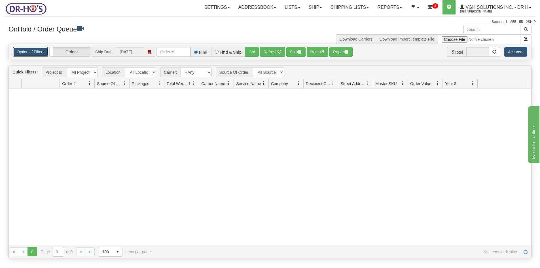
click at [25, 52] on link "Options / Filters" at bounding box center [30, 52] width 35 height 10
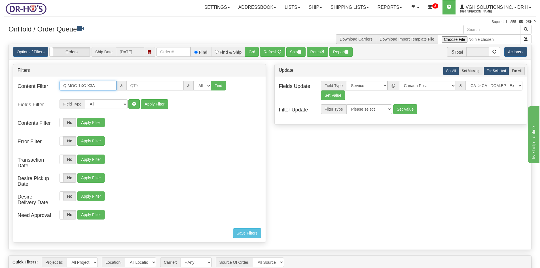
drag, startPoint x: 103, startPoint y: 86, endPoint x: -14, endPoint y: 94, distance: 117.7
click at [0, 94] on html "Toggle navigation Settings Shipping Preferences New Recipients" at bounding box center [270, 134] width 540 height 268
click at [39, 52] on link "Options / Filters" at bounding box center [30, 52] width 35 height 10
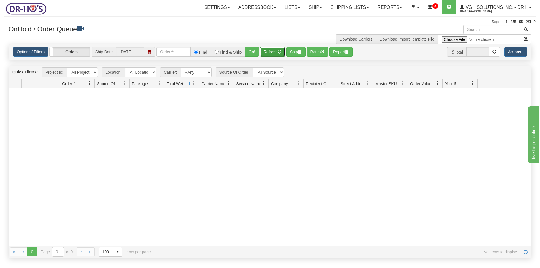
click at [274, 52] on button "Refresh" at bounding box center [272, 52] width 25 height 10
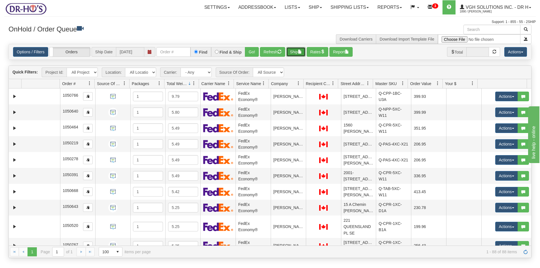
click at [299, 53] on button "Ship" at bounding box center [295, 52] width 19 height 10
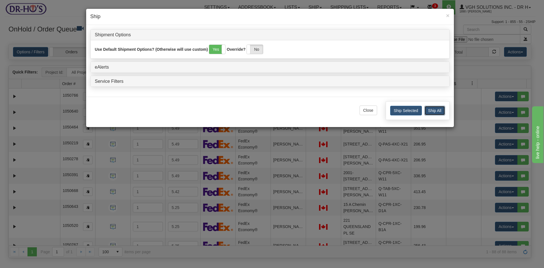
click at [438, 110] on button "Ship All" at bounding box center [435, 111] width 21 height 10
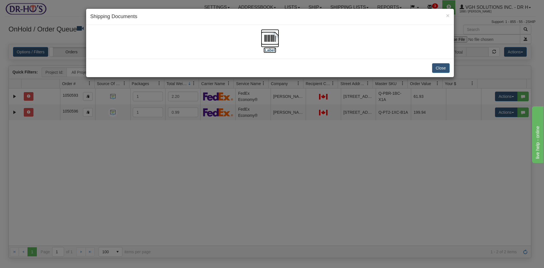
click at [264, 37] on img at bounding box center [270, 38] width 18 height 18
click at [438, 69] on button "Close" at bounding box center [441, 68] width 18 height 10
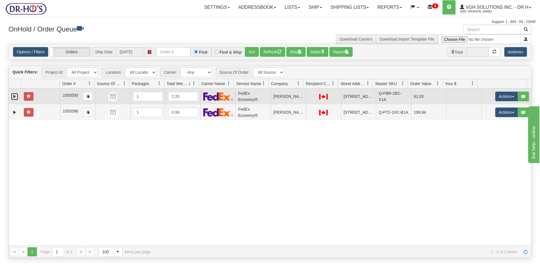
click at [14, 96] on link "Expand" at bounding box center [14, 96] width 7 height 7
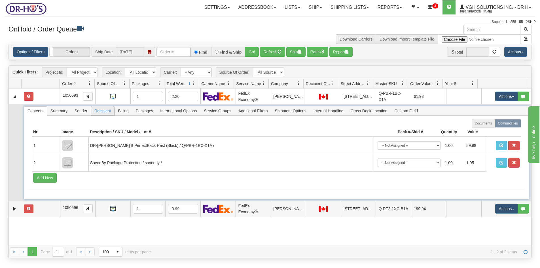
click at [103, 112] on span "Recipient" at bounding box center [102, 110] width 23 height 9
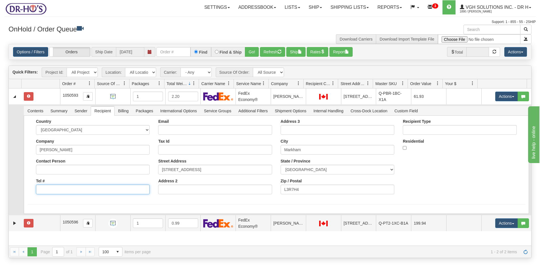
click at [59, 189] on input "Tel #" at bounding box center [93, 190] width 114 height 10
type input "0000000000"
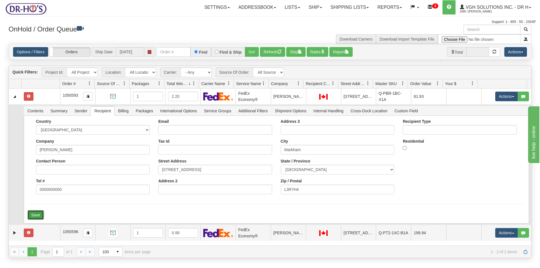
click at [40, 215] on button "Save" at bounding box center [36, 215] width 16 height 10
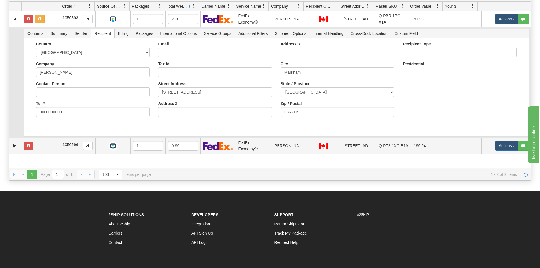
scroll to position [85, 0]
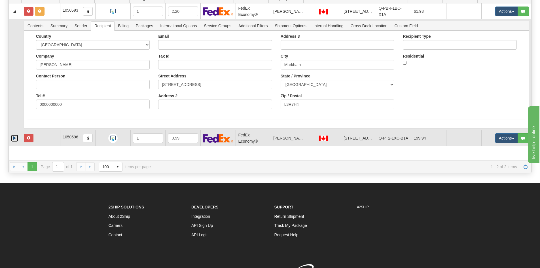
click at [14, 135] on link "Expand" at bounding box center [14, 138] width 7 height 7
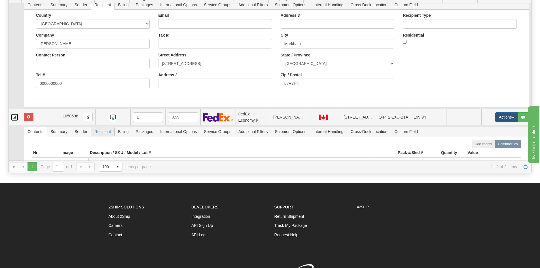
scroll to position [57, 0]
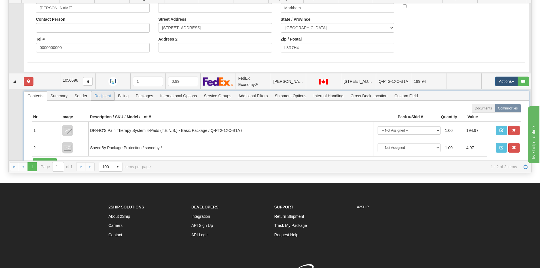
click at [102, 95] on span "Recipient" at bounding box center [102, 95] width 23 height 9
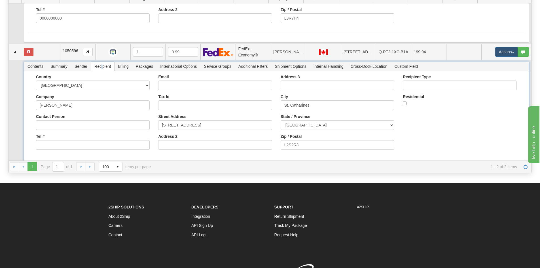
scroll to position [96, 0]
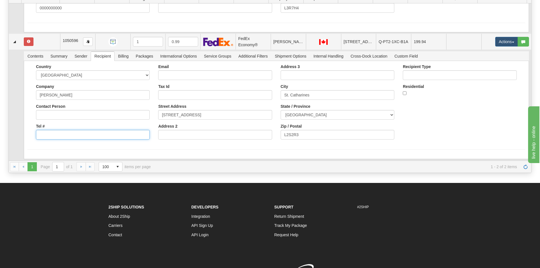
click at [49, 134] on input "Tel #" at bounding box center [93, 135] width 114 height 10
type input "0000000000"
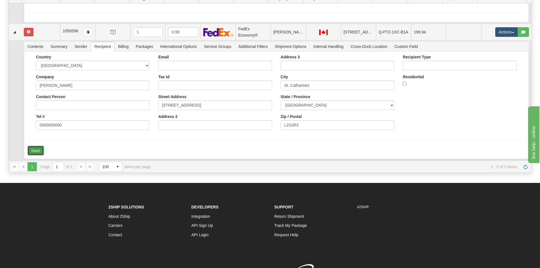
click at [37, 151] on button "Save" at bounding box center [36, 151] width 16 height 10
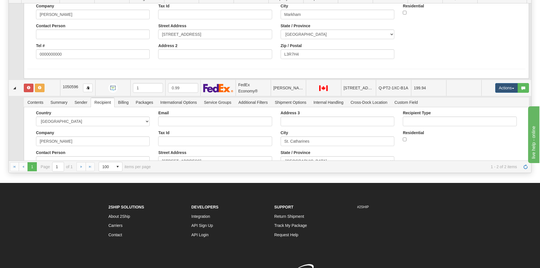
scroll to position [68, 0]
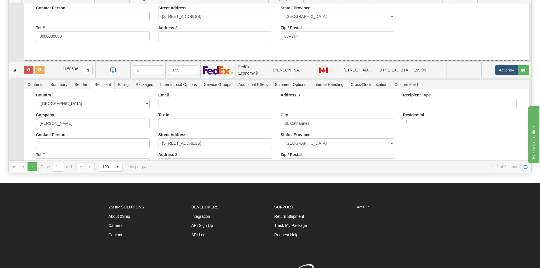
click at [71, 51] on div "Country AFGHANISTAN ALAND ISLANDS ALBANIA ALGERIA AMERICAN SAMOA ANDORRA ANGOLA…" at bounding box center [276, 12] width 505 height 98
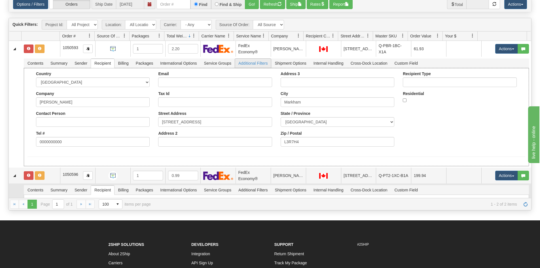
scroll to position [0, 0]
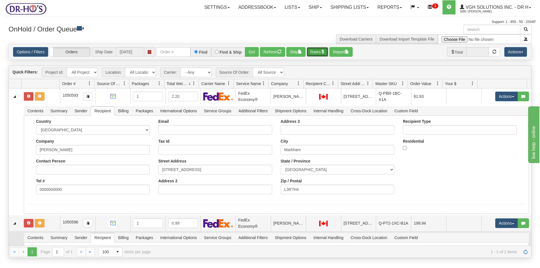
click at [320, 51] on button "Rates" at bounding box center [318, 52] width 22 height 10
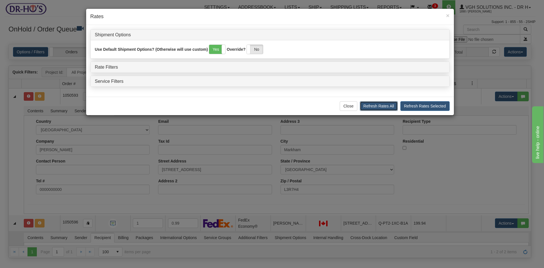
click at [393, 106] on button "Refresh Rates All" at bounding box center [379, 106] width 38 height 10
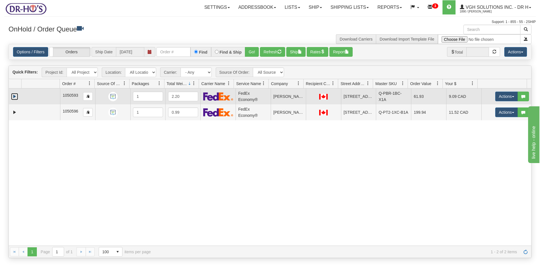
click at [13, 97] on link "Expand" at bounding box center [14, 96] width 7 height 7
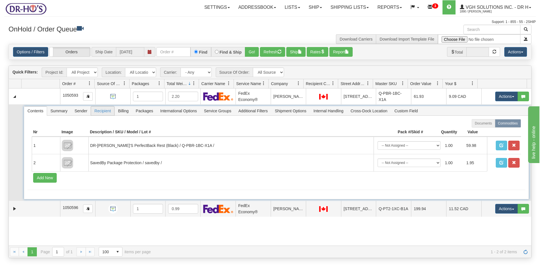
click at [102, 112] on span "Recipient" at bounding box center [102, 110] width 23 height 9
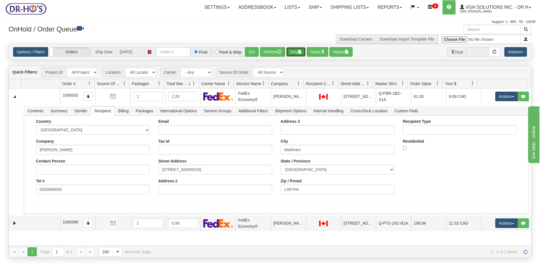
click at [296, 51] on button "Ship" at bounding box center [295, 52] width 19 height 10
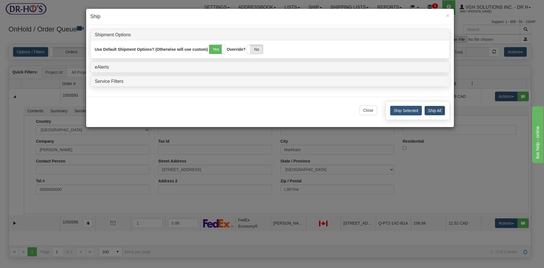
click at [430, 111] on button "Ship All" at bounding box center [435, 111] width 21 height 10
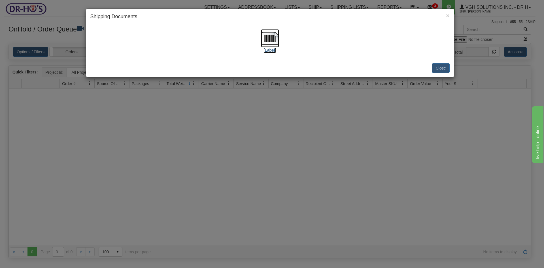
click at [269, 40] on img at bounding box center [270, 38] width 18 height 18
click at [441, 70] on button "Close" at bounding box center [441, 68] width 18 height 10
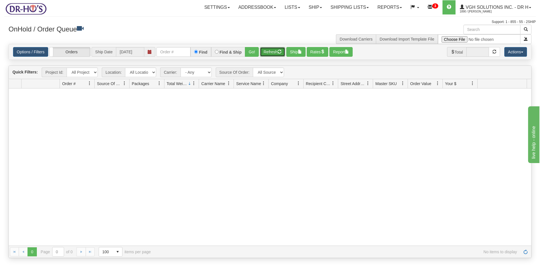
click at [269, 51] on button "Refresh" at bounding box center [272, 52] width 25 height 10
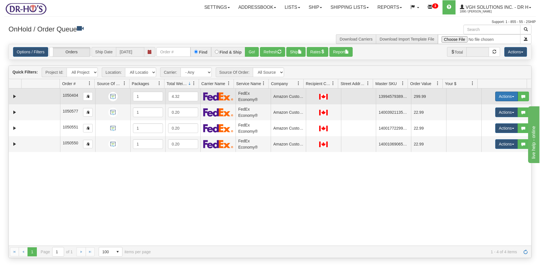
click at [501, 97] on button "Actions" at bounding box center [506, 97] width 23 height 10
click at [481, 107] on span "Open" at bounding box center [485, 107] width 14 height 5
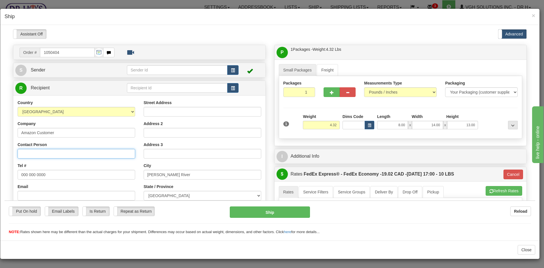
click at [44, 152] on input "Contact Person" at bounding box center [77, 154] width 118 height 10
paste input "William Reedel"
type input "William Reedel"
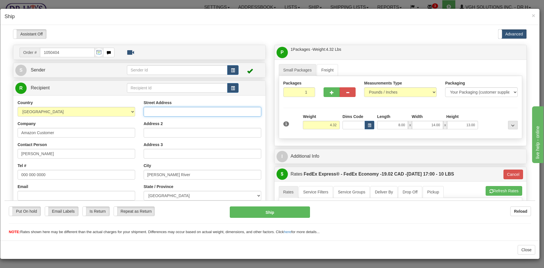
click at [156, 110] on input "Street Address" at bounding box center [203, 112] width 118 height 10
paste input "11-534 Cedar Street"
type input "11-534 Cedar Street"
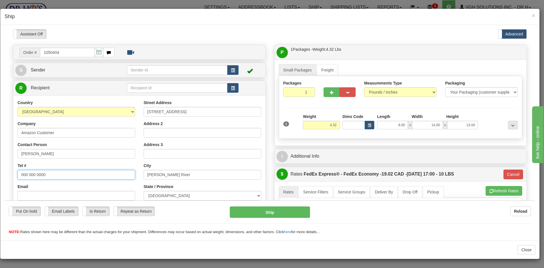
drag, startPoint x: 54, startPoint y: 174, endPoint x: -20, endPoint y: 175, distance: 73.5
click at [5, 175] on html "Please wait... Attention! Ok Add to Bidding... Preview Custom Documents Preview…" at bounding box center [270, 132] width 531 height 206
paste input "250203508"
type input "250203508"
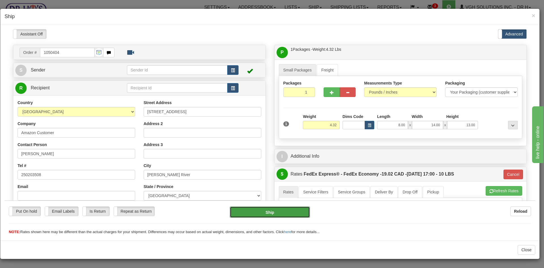
click at [272, 214] on button "Ship" at bounding box center [270, 211] width 80 height 11
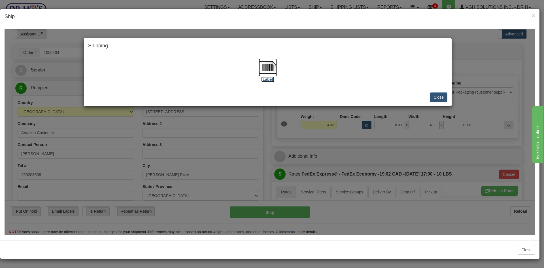
click at [269, 69] on img at bounding box center [268, 67] width 18 height 18
click at [440, 97] on button "Close" at bounding box center [439, 97] width 18 height 10
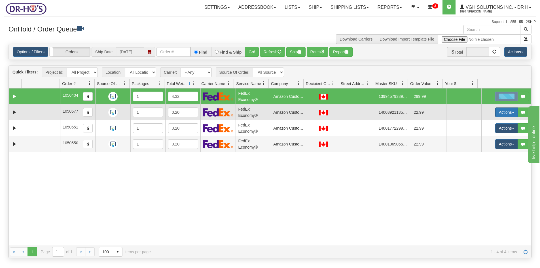
click at [495, 112] on button "Actions" at bounding box center [506, 112] width 23 height 10
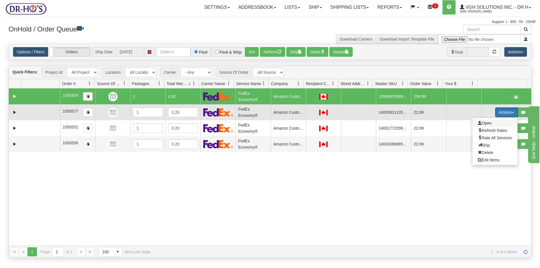
click at [478, 124] on span "Open" at bounding box center [485, 123] width 14 height 5
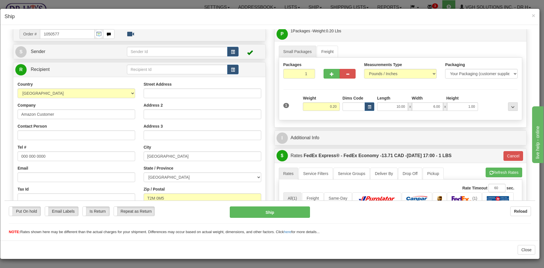
scroll to position [28, 0]
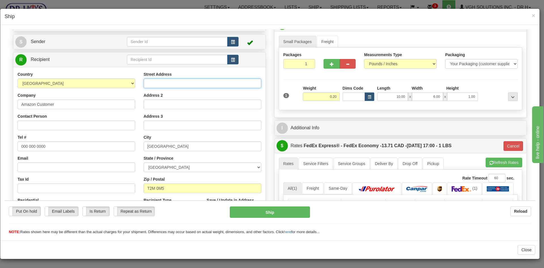
click at [188, 82] on input "Street Address" at bounding box center [203, 83] width 118 height 10
paste input "2440 16 Avenue North-West Rm 104"
drag, startPoint x: 198, startPoint y: 83, endPoint x: 217, endPoint y: 83, distance: 19.0
click at [217, 83] on input "2440 16 Avenue North-West Rm 104" at bounding box center [203, 83] width 118 height 10
type input "2440 16 Avenue North-West Rm 104"
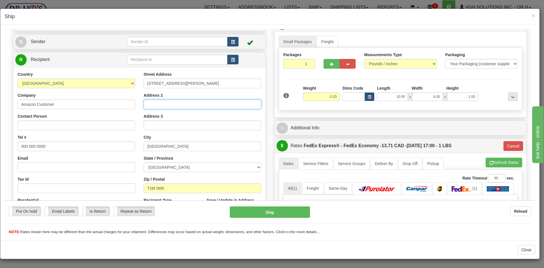
click at [158, 104] on input "Address 2" at bounding box center [203, 104] width 118 height 10
paste input "Rm 104"
type input "Rm 104"
click at [217, 85] on input "2440 16 Avenue North-West Rm 104" at bounding box center [203, 83] width 118 height 10
type input "2440 16 Avenue North-West"
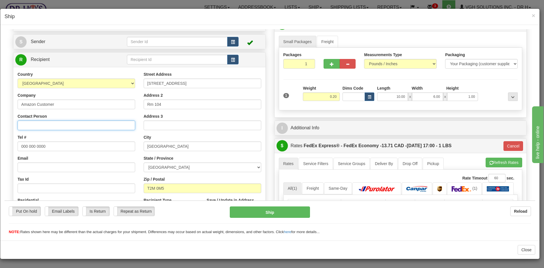
click at [27, 127] on input "Contact Person" at bounding box center [77, 125] width 118 height 10
paste input "Sherry MacLean"
type input "Sherry MacLean"
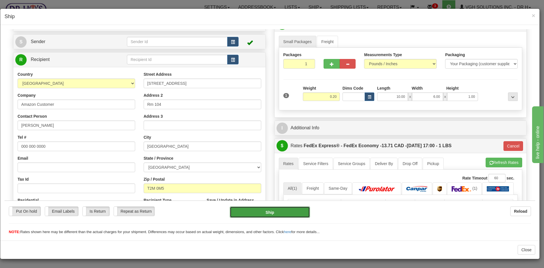
click at [262, 215] on button "Ship" at bounding box center [270, 211] width 80 height 11
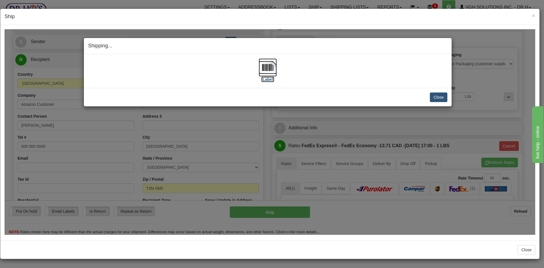
click at [263, 68] on img at bounding box center [268, 67] width 18 height 18
click at [441, 98] on button "Close" at bounding box center [439, 97] width 18 height 10
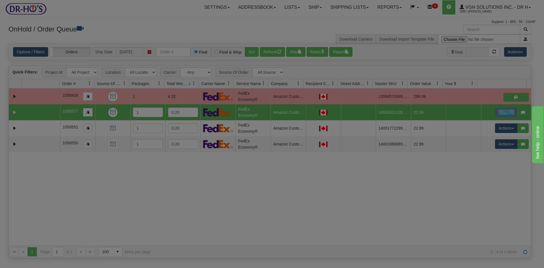
scroll to position [0, 0]
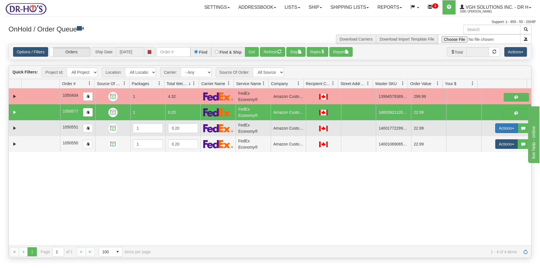
click at [498, 130] on button "Actions" at bounding box center [506, 128] width 23 height 10
click at [483, 139] on span "Open" at bounding box center [485, 139] width 14 height 5
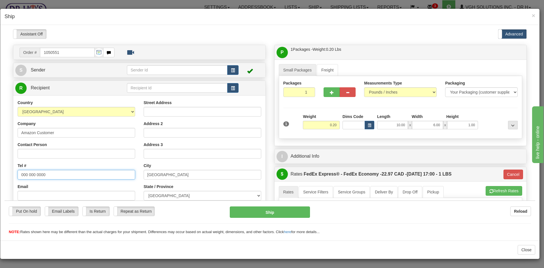
drag, startPoint x: 41, startPoint y: 174, endPoint x: -3, endPoint y: 177, distance: 44.6
click at [5, 177] on html "Please wait... Attention! Ok Add to Bidding... Preview Custom Documents Preview…" at bounding box center [270, 132] width 531 height 206
paste input "6138029299 7:47 1206564: Sherry MacLean"
drag, startPoint x: 43, startPoint y: 174, endPoint x: 141, endPoint y: 179, distance: 97.9
click at [139, 178] on div "Country AFGHANISTAN ALAND ISLANDS ALBANIA ALGERIA AMERICAN SAMOA ANDORRA ANGOLA…" at bounding box center [139, 176] width 252 height 153
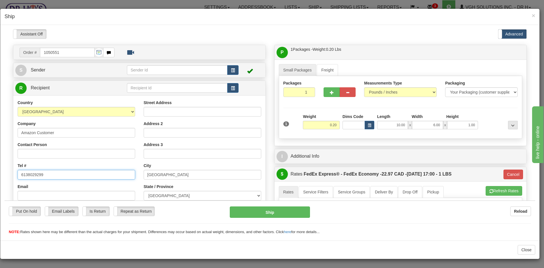
type input "6138029299"
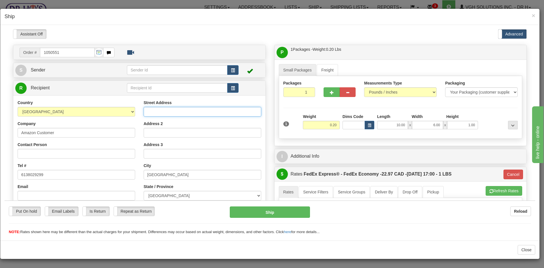
click at [162, 112] on input "Street Address" at bounding box center [203, 112] width 118 height 10
paste input "12 Queen St."
type input "12 Queen St."
click at [45, 157] on input "Contact Person" at bounding box center [77, 154] width 118 height 10
paste input "Anita Brown"
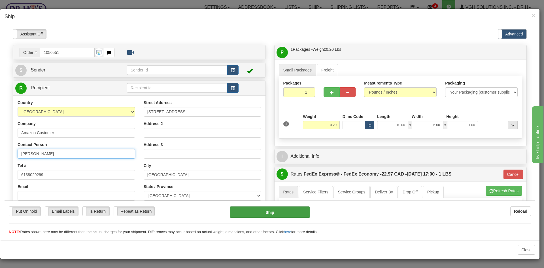
type input "Anita Brown"
click at [265, 213] on button "Ship" at bounding box center [270, 211] width 80 height 11
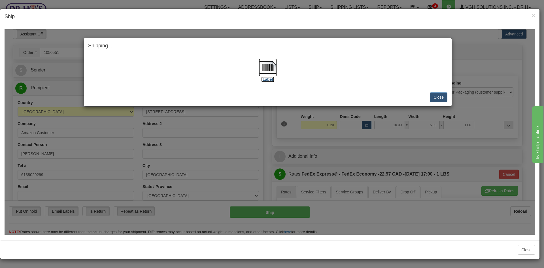
click at [264, 68] on img at bounding box center [268, 67] width 18 height 18
click at [440, 94] on button "Close" at bounding box center [439, 97] width 18 height 10
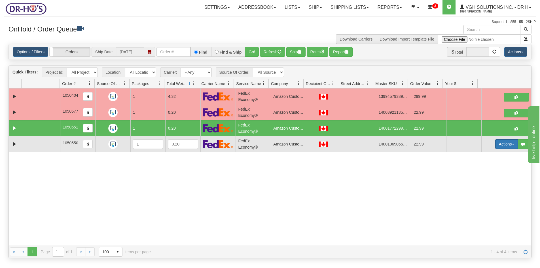
click at [495, 145] on button "Actions" at bounding box center [506, 144] width 23 height 10
click at [479, 157] on span "Open" at bounding box center [485, 155] width 14 height 5
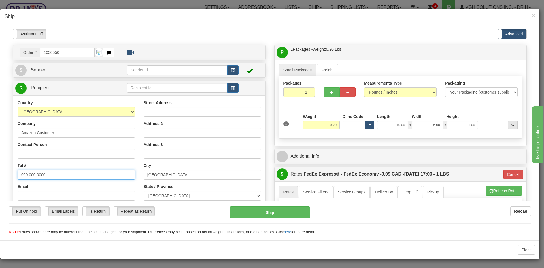
drag, startPoint x: 42, startPoint y: 175, endPoint x: 22, endPoint y: 176, distance: 19.3
click at [23, 176] on input "000 000 0000" at bounding box center [77, 175] width 118 height 10
paste input "437286871"
drag, startPoint x: 54, startPoint y: 174, endPoint x: -22, endPoint y: 179, distance: 75.6
click at [5, 179] on html "Please wait... Attention! Ok Add to Bidding... Preview Custom Documents Preview…" at bounding box center [270, 132] width 531 height 206
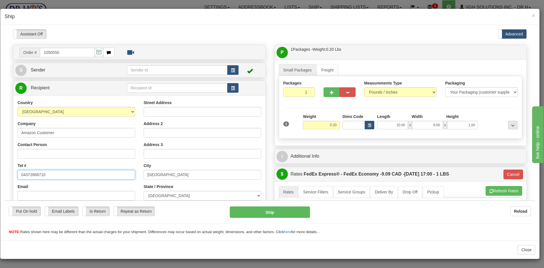
paste input "text"
type input "4372868710"
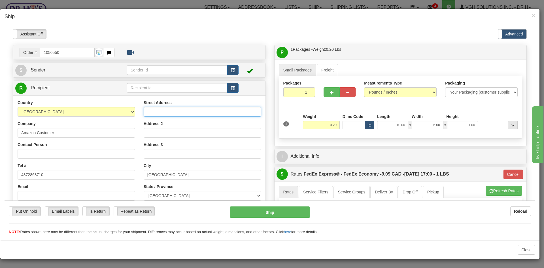
click at [150, 110] on input "Street Address" at bounding box center [203, 112] width 118 height 10
paste input "4961 Rosebush Road"
type input "4961 Rosebush Road"
click at [22, 154] on input "Contact Person" at bounding box center [77, 154] width 118 height 10
paste input "Joshua King"
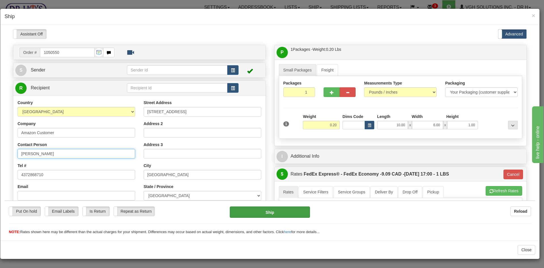
type input "Joshua King"
click at [274, 213] on button "Ship" at bounding box center [270, 211] width 80 height 11
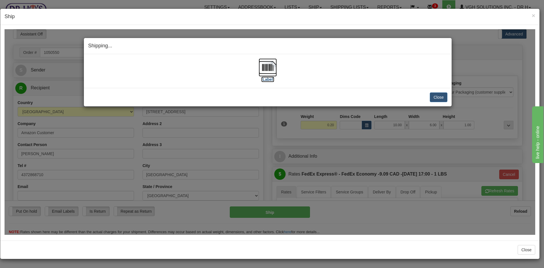
click at [266, 65] on img at bounding box center [268, 67] width 18 height 18
click at [438, 95] on button "Close" at bounding box center [439, 97] width 18 height 10
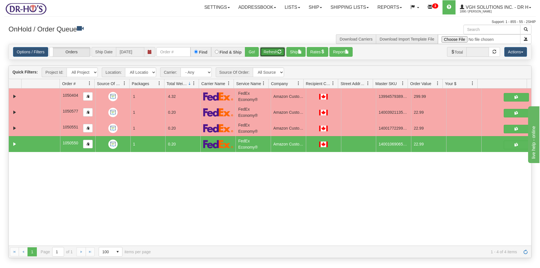
click at [273, 51] on button "Refresh" at bounding box center [272, 52] width 25 height 10
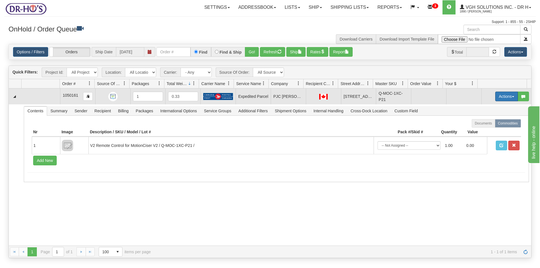
click at [502, 98] on button "Actions" at bounding box center [506, 97] width 23 height 10
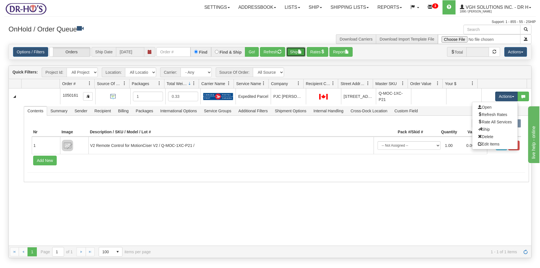
click at [296, 51] on button "Ship" at bounding box center [295, 52] width 19 height 10
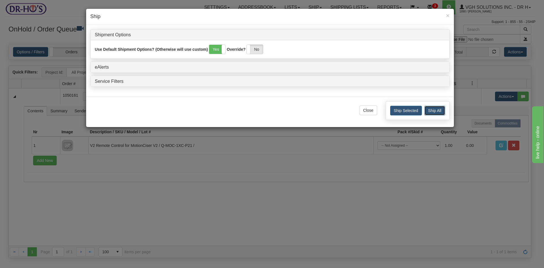
click at [440, 109] on button "Ship All" at bounding box center [435, 111] width 21 height 10
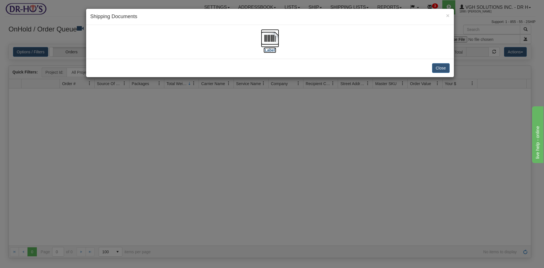
click at [268, 31] on img at bounding box center [270, 38] width 18 height 18
click at [441, 69] on button "Close" at bounding box center [441, 68] width 18 height 10
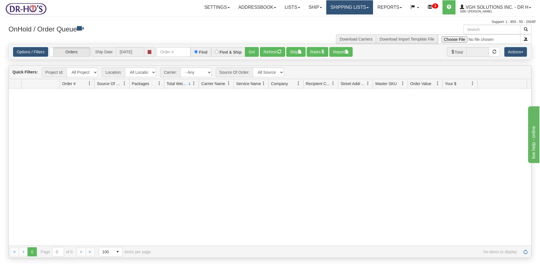
click at [339, 9] on link "Shipping lists" at bounding box center [349, 7] width 47 height 14
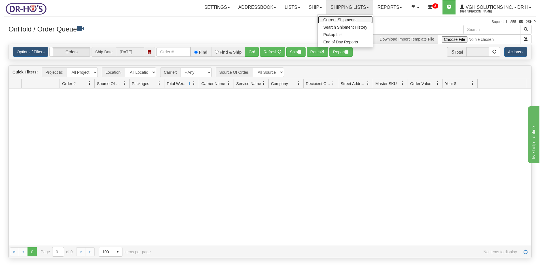
click at [334, 19] on span "Current Shipments" at bounding box center [340, 20] width 33 height 5
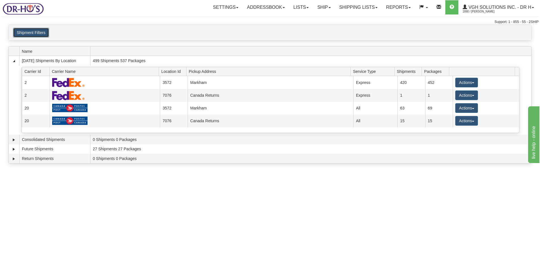
click at [20, 33] on button "Shipment Filters" at bounding box center [31, 33] width 36 height 10
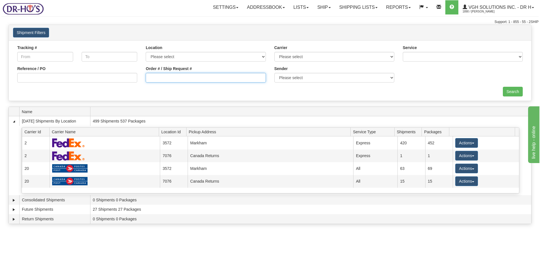
click at [166, 77] on input "Order # / Ship Request #" at bounding box center [206, 78] width 120 height 10
type input "1050172"
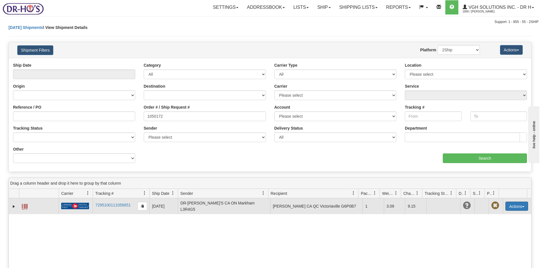
click at [511, 203] on button "Actions" at bounding box center [517, 206] width 23 height 9
click at [491, 216] on link "Edit" at bounding box center [505, 216] width 45 height 7
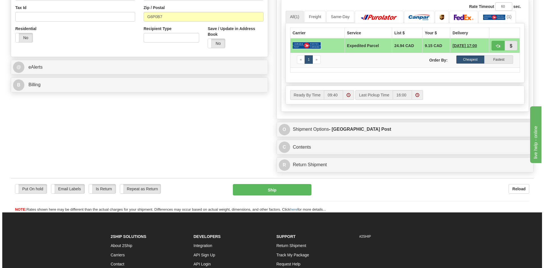
scroll to position [198, 0]
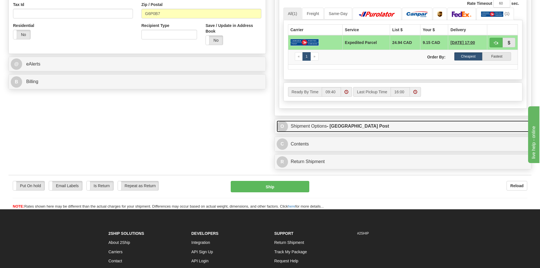
click at [370, 126] on link "O Shipment Options - [GEOGRAPHIC_DATA] Post" at bounding box center [403, 127] width 253 height 12
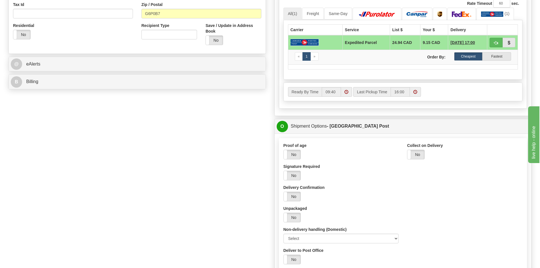
drag, startPoint x: 296, startPoint y: 177, endPoint x: 304, endPoint y: 188, distance: 13.5
click at [297, 176] on label "No" at bounding box center [292, 175] width 17 height 9
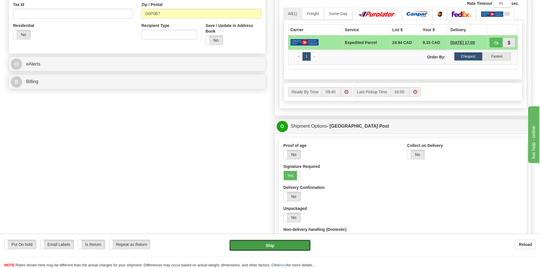
click at [269, 244] on button "Ship" at bounding box center [269, 245] width 81 height 11
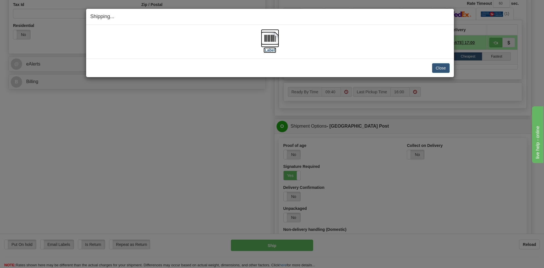
click at [271, 37] on img at bounding box center [270, 38] width 18 height 18
